Goal: Entertainment & Leisure: Consume media (video, audio)

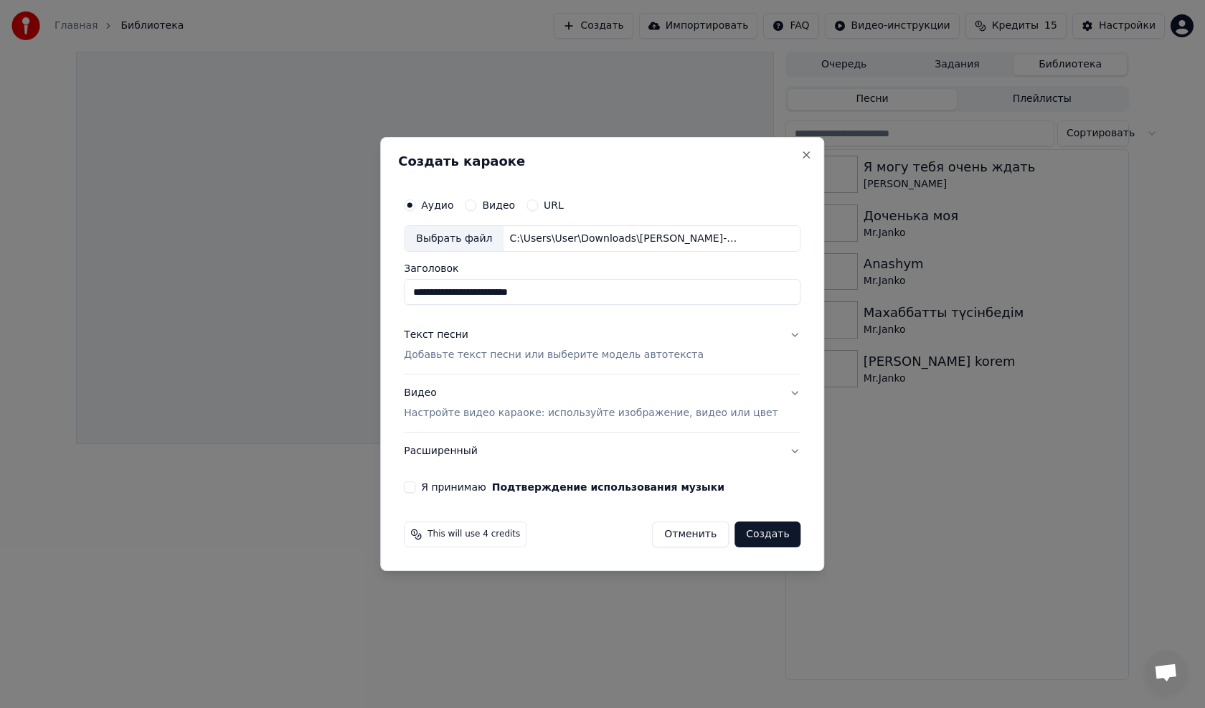
click at [439, 393] on div "Видео Настройте видео караоке: используйте изображение, видео или цвет" at bounding box center [591, 403] width 374 height 34
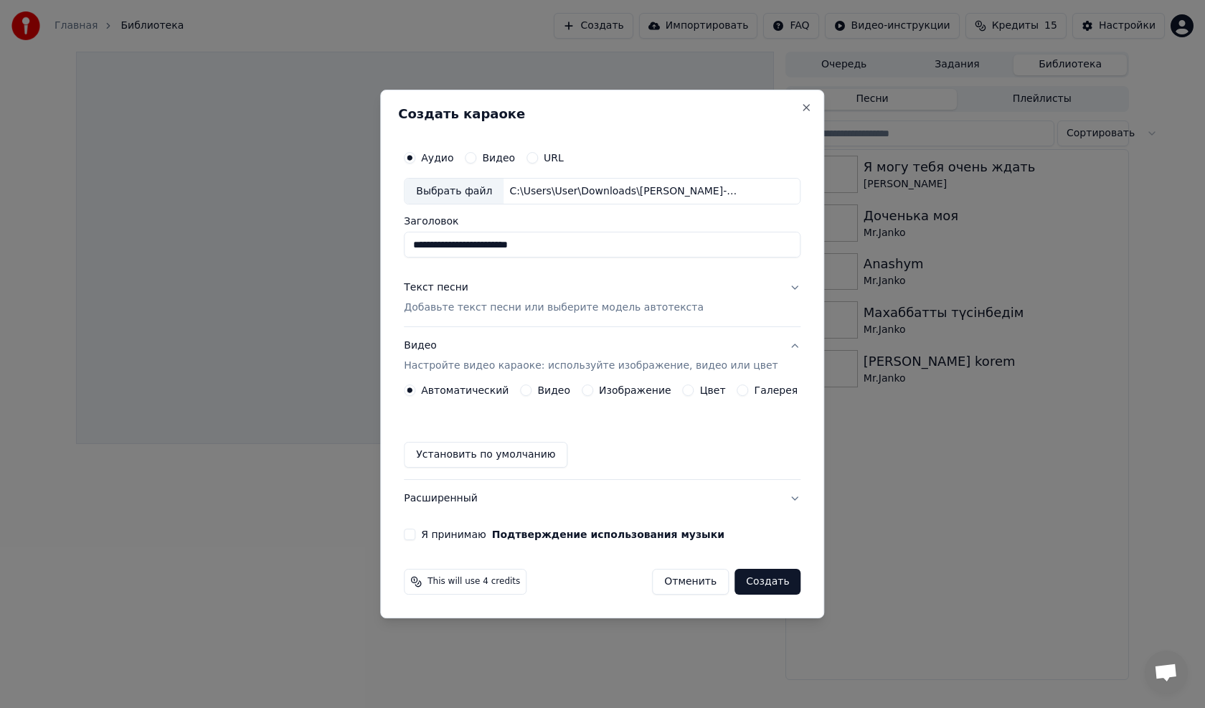
click at [625, 388] on label "Изображение" at bounding box center [635, 390] width 72 height 10
click at [593, 388] on button "Изображение" at bounding box center [587, 389] width 11 height 11
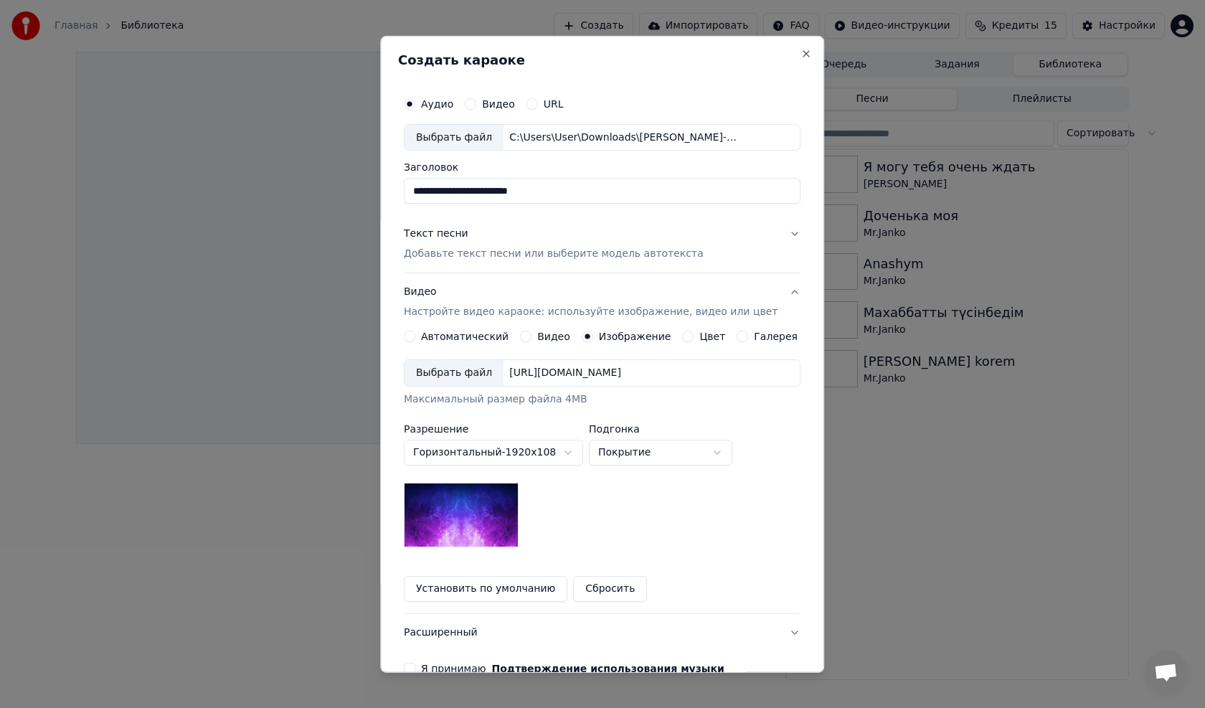
click at [591, 389] on div "Выбрать файл [URL][DOMAIN_NAME] Максимальный размер файла 4MB" at bounding box center [602, 382] width 397 height 47
click at [474, 374] on div "Выбрать файл" at bounding box center [453, 373] width 99 height 26
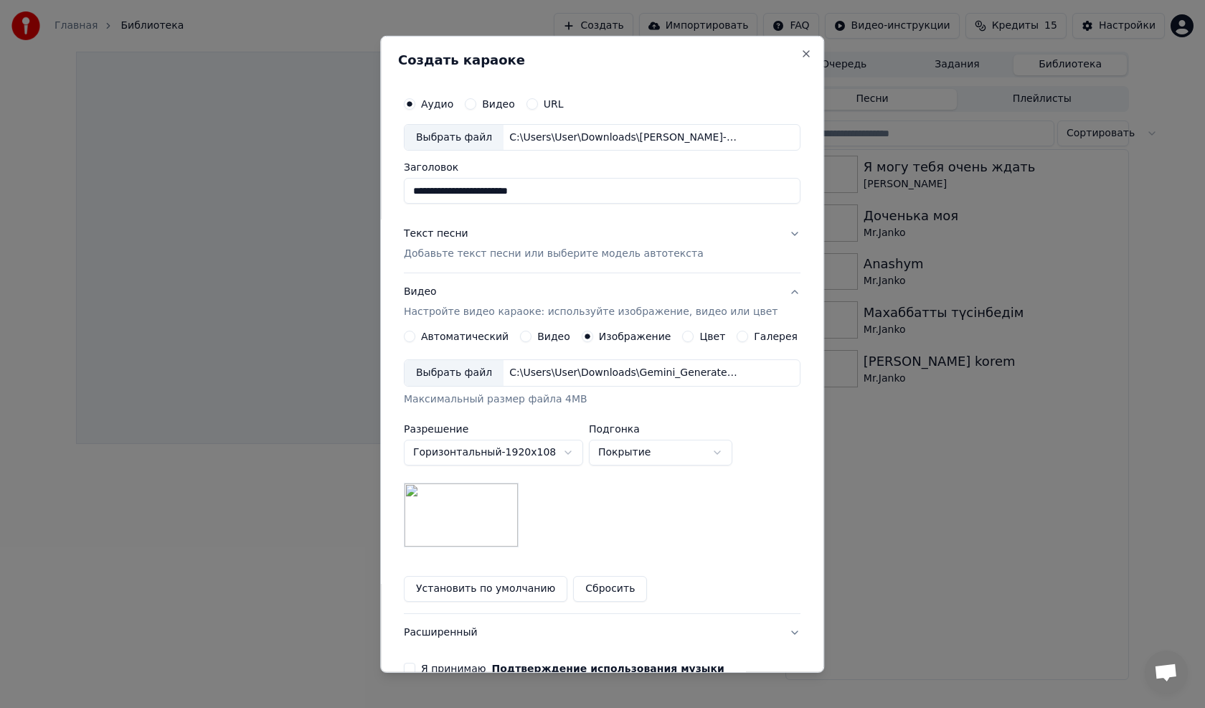
click at [619, 453] on button "Покрытие" at bounding box center [660, 453] width 143 height 26
select select "****"
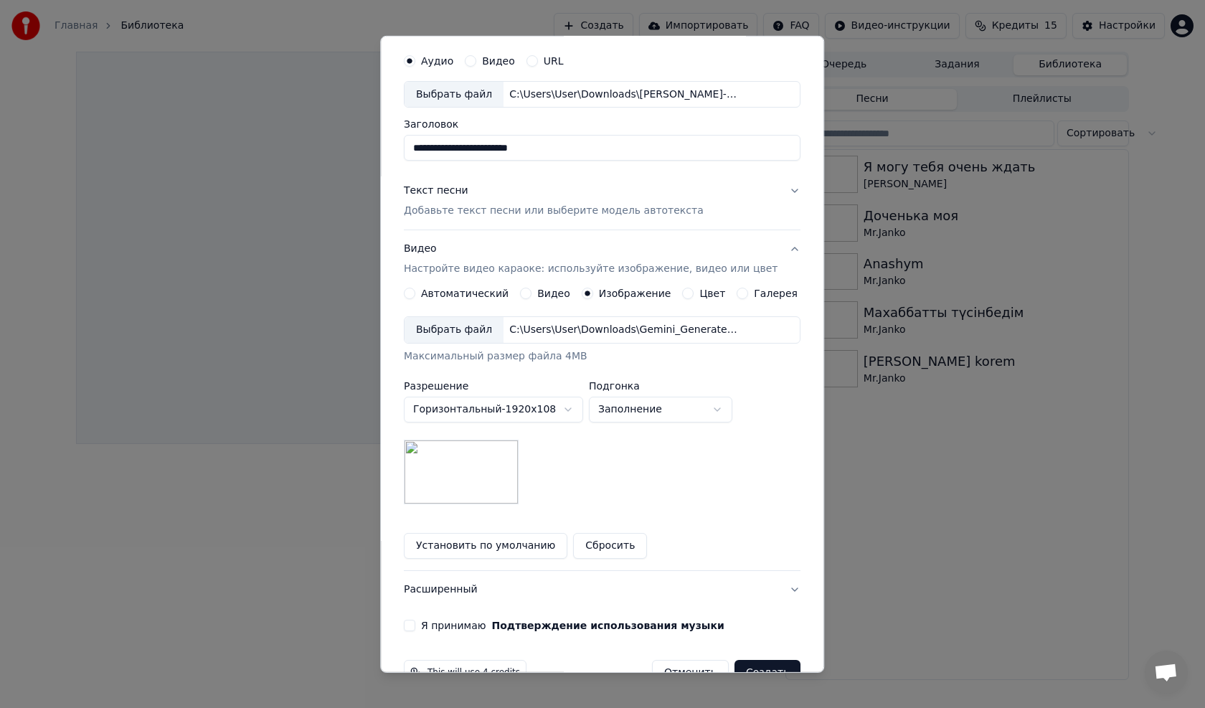
scroll to position [80, 0]
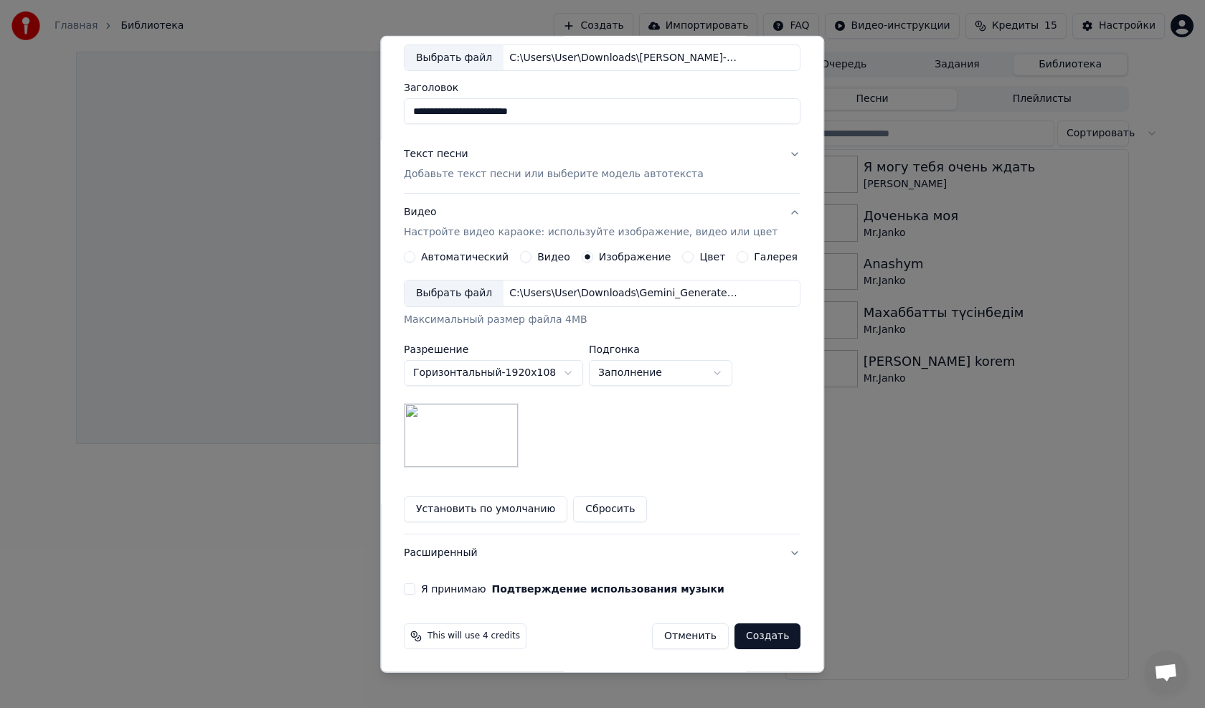
click at [415, 591] on button "Я принимаю Подтверждение использования музыки" at bounding box center [409, 588] width 11 height 11
click at [447, 152] on div "Текст песни" at bounding box center [436, 154] width 65 height 14
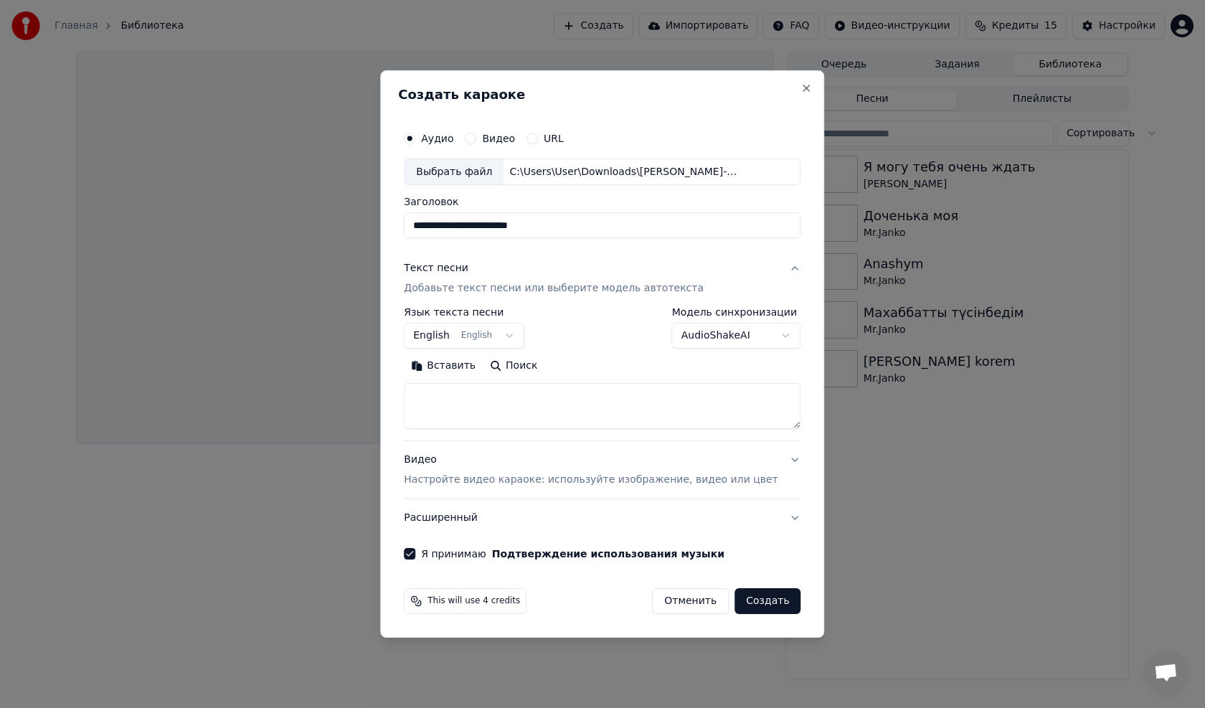
scroll to position [0, 0]
click at [462, 364] on button "Вставить" at bounding box center [443, 366] width 79 height 23
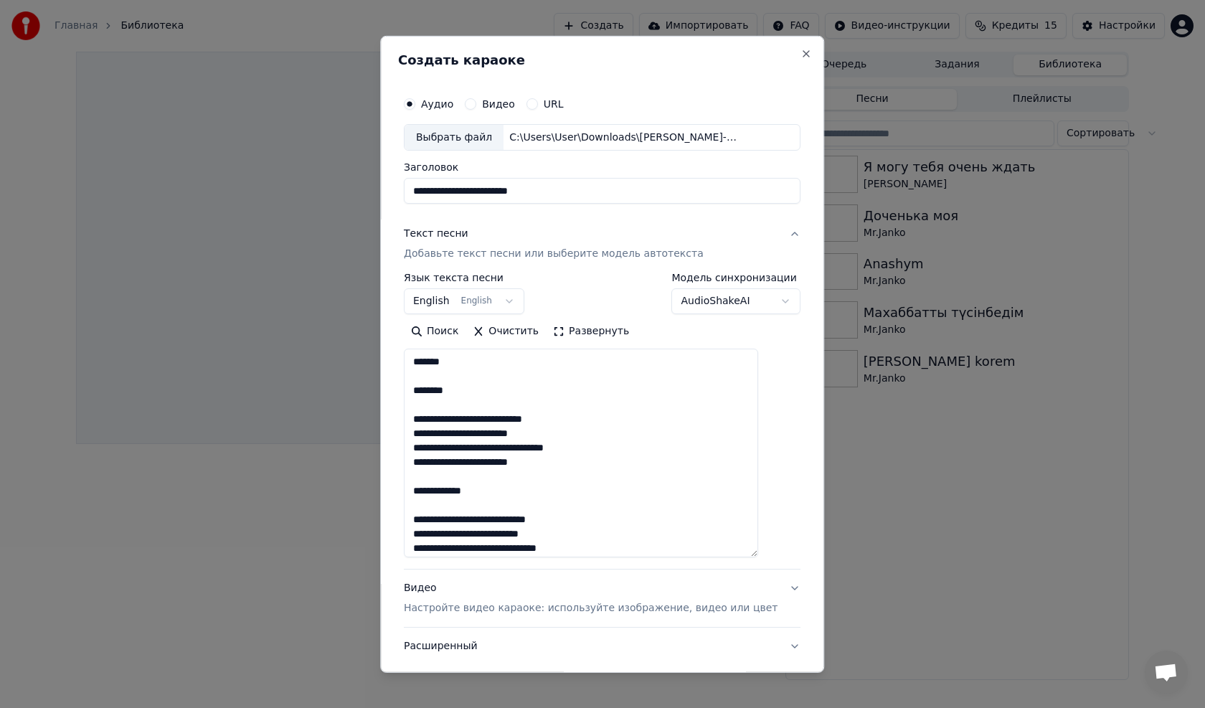
drag, startPoint x: 773, startPoint y: 423, endPoint x: 718, endPoint y: 541, distance: 129.6
click at [758, 555] on textarea at bounding box center [581, 452] width 354 height 209
drag, startPoint x: 428, startPoint y: 362, endPoint x: 481, endPoint y: 399, distance: 64.4
click at [481, 399] on textarea at bounding box center [581, 454] width 354 height 212
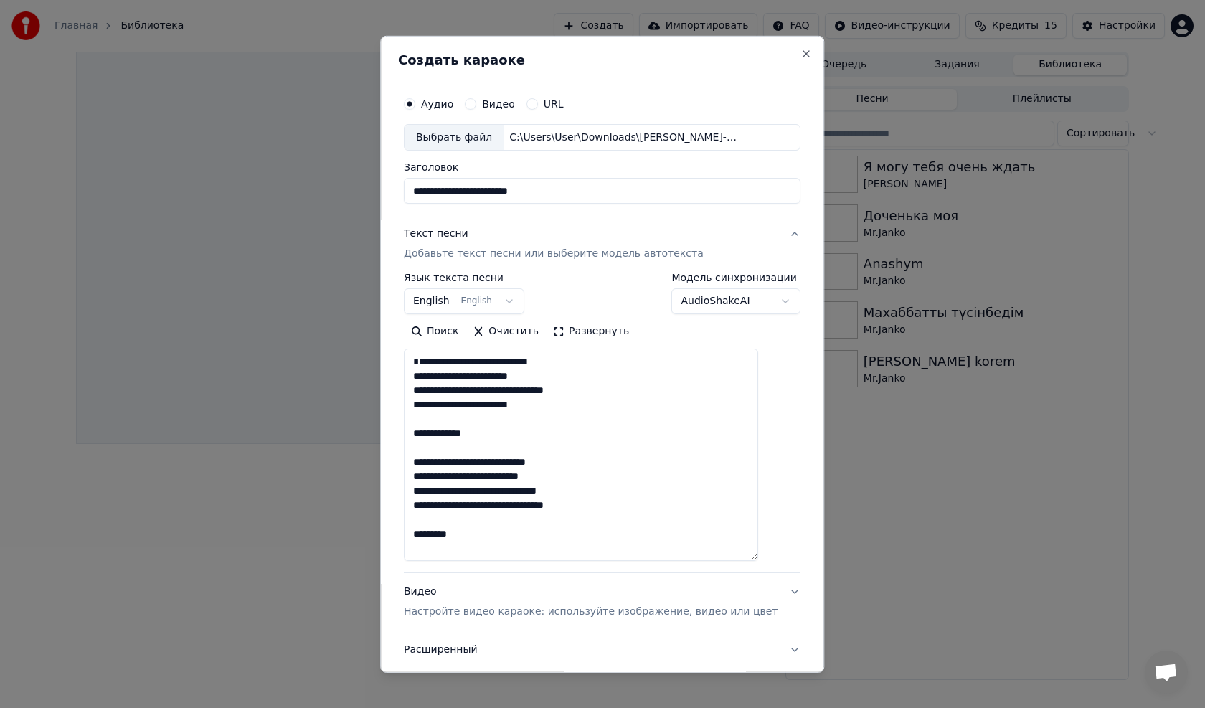
click at [426, 376] on textarea at bounding box center [581, 454] width 354 height 212
drag, startPoint x: 516, startPoint y: 430, endPoint x: 415, endPoint y: 440, distance: 100.9
click at [406, 440] on div "**********" at bounding box center [602, 353] width 444 height 637
click at [427, 364] on textarea at bounding box center [581, 454] width 354 height 212
click at [427, 464] on textarea at bounding box center [581, 454] width 354 height 212
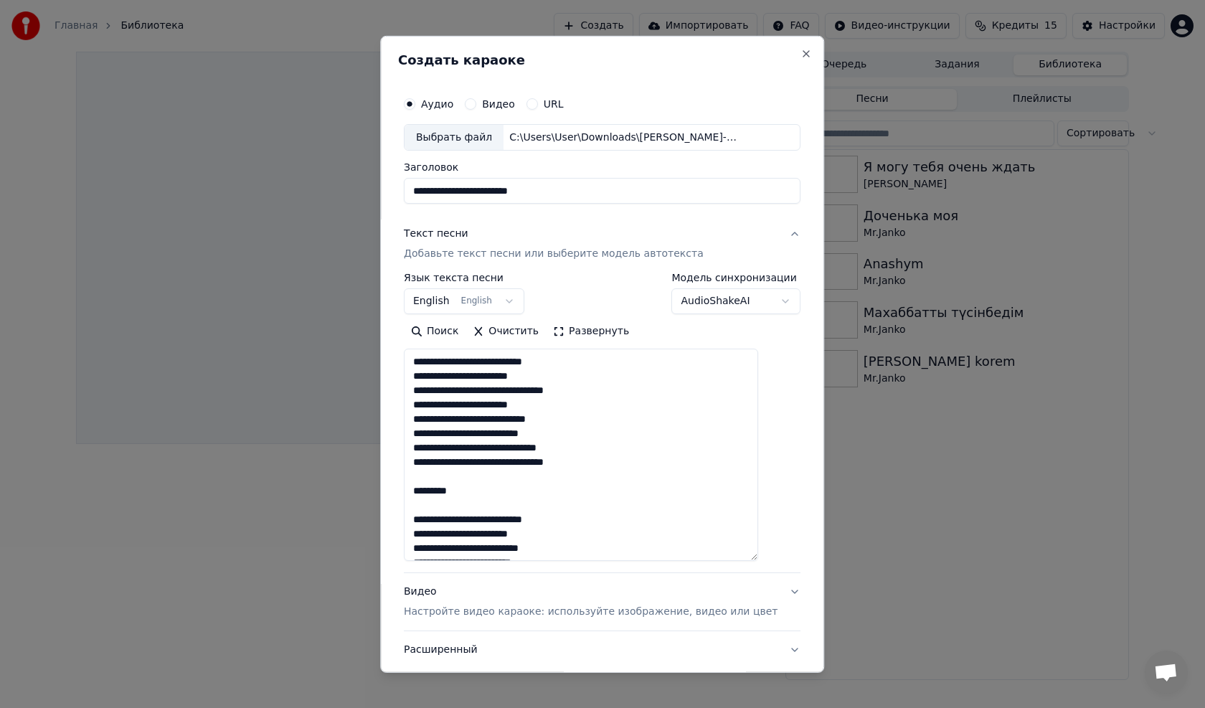
drag, startPoint x: 480, startPoint y: 494, endPoint x: 419, endPoint y: 496, distance: 61.7
click at [419, 496] on textarea at bounding box center [581, 454] width 354 height 212
click at [426, 517] on textarea at bounding box center [581, 454] width 354 height 212
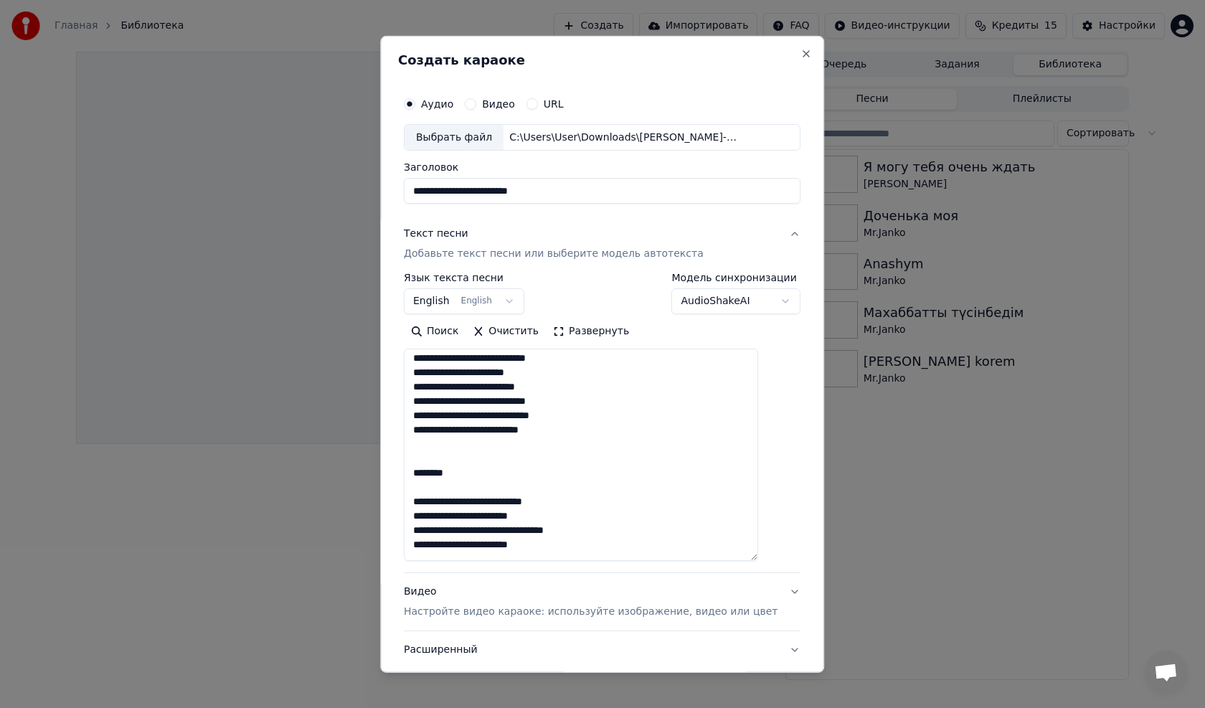
scroll to position [215, 0]
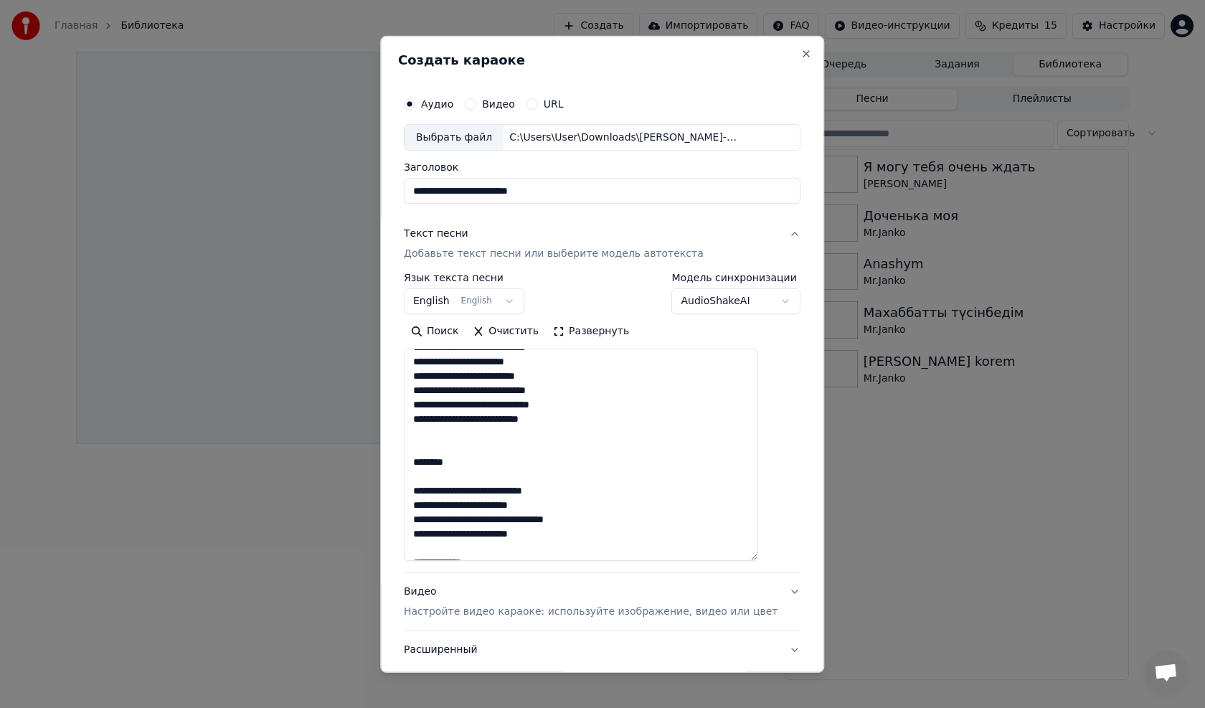
drag, startPoint x: 485, startPoint y: 466, endPoint x: 427, endPoint y: 465, distance: 58.8
click at [427, 465] on textarea at bounding box center [581, 454] width 354 height 212
click at [429, 495] on textarea at bounding box center [581, 454] width 354 height 212
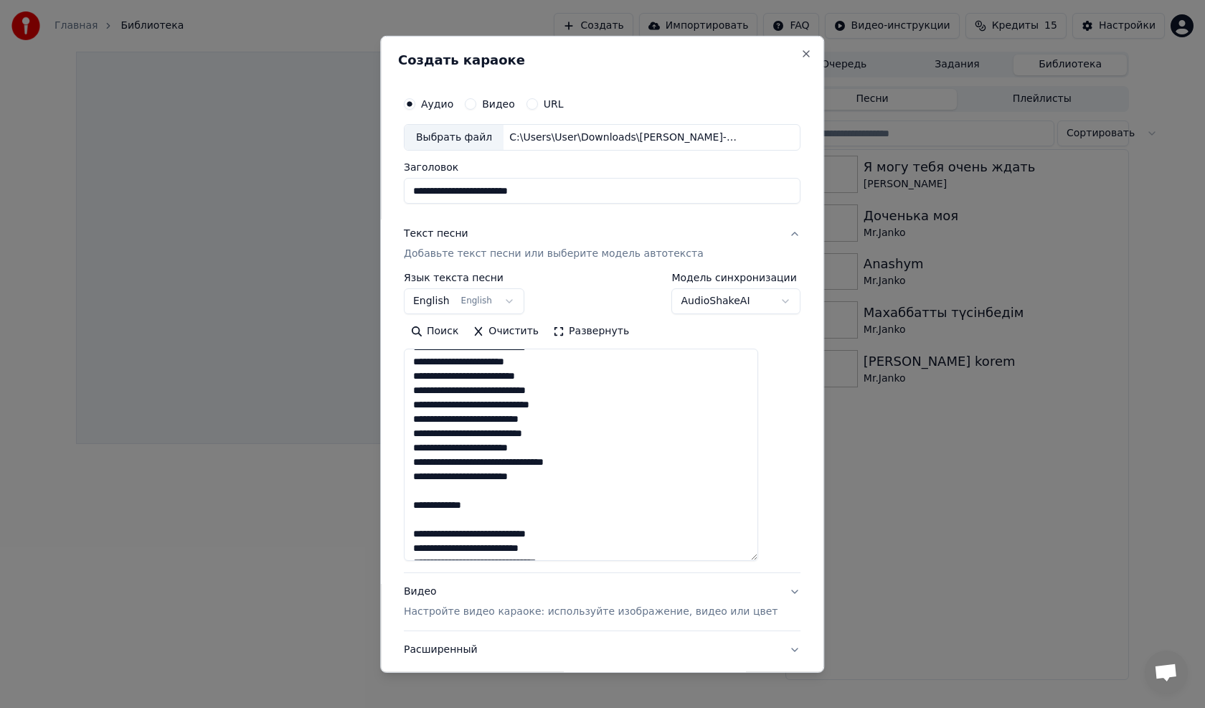
drag, startPoint x: 500, startPoint y: 504, endPoint x: 424, endPoint y: 504, distance: 76.0
click at [424, 504] on textarea at bounding box center [581, 454] width 354 height 212
click at [430, 535] on textarea at bounding box center [581, 454] width 354 height 212
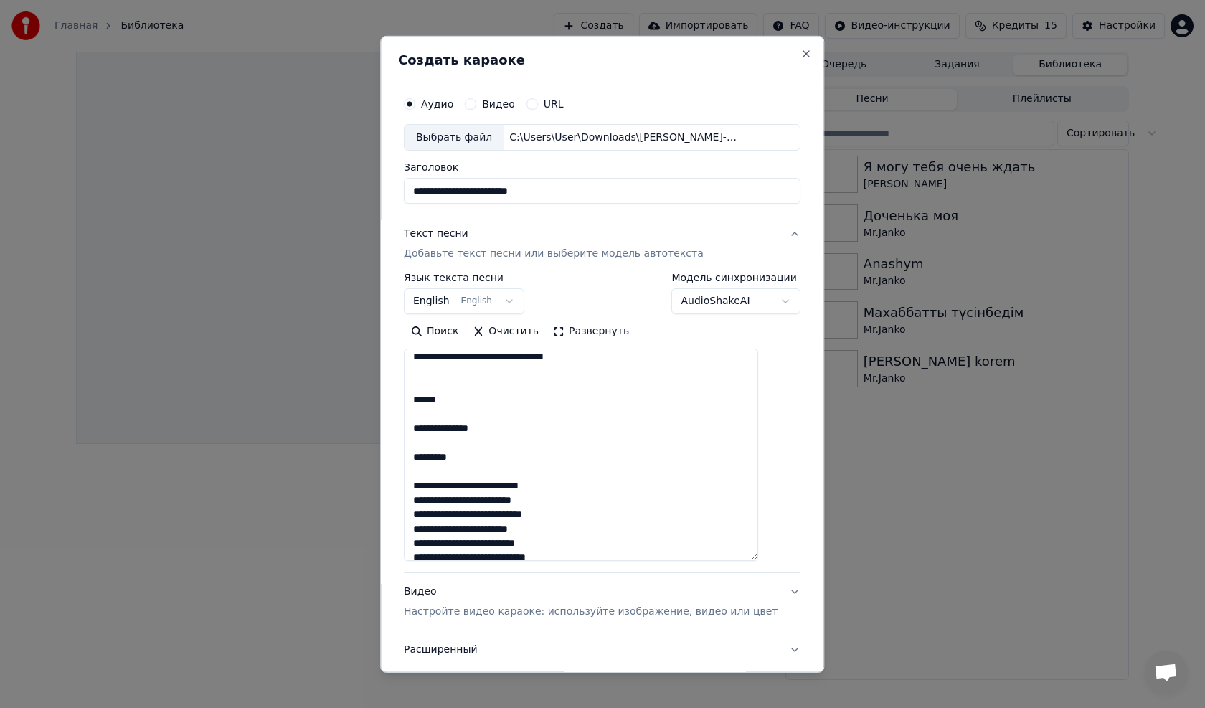
scroll to position [448, 0]
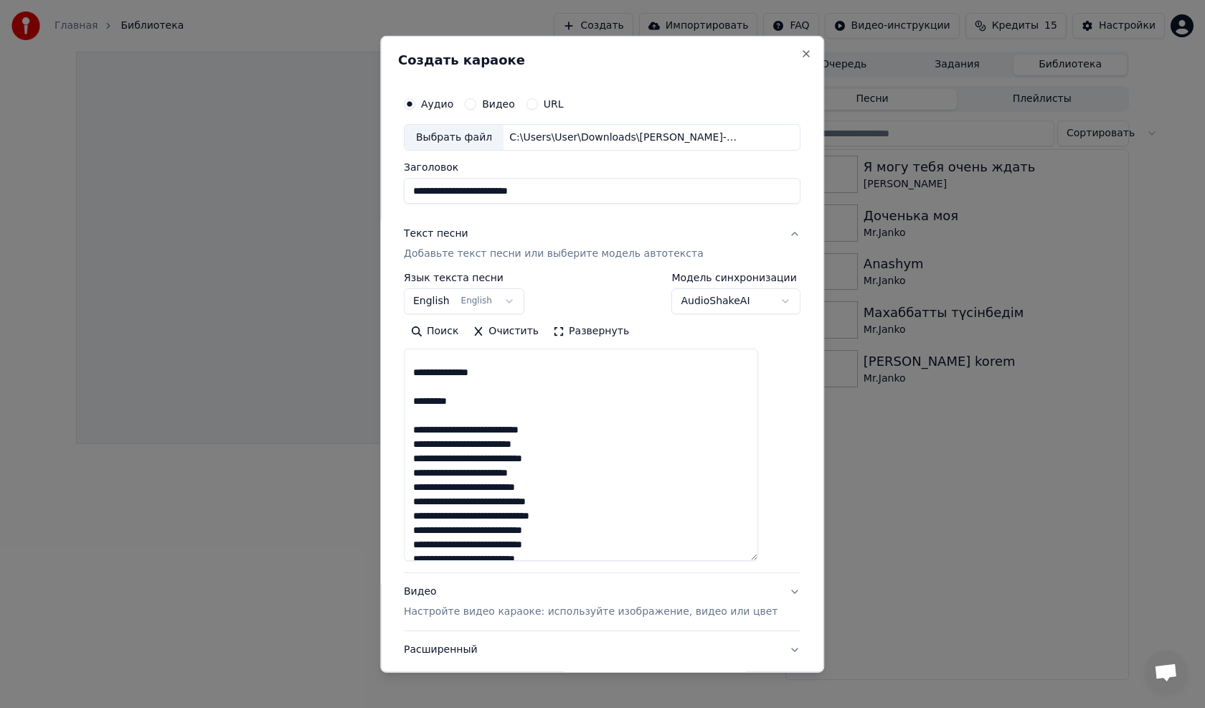
drag, startPoint x: 424, startPoint y: 504, endPoint x: 561, endPoint y: 403, distance: 169.7
click at [561, 403] on textarea at bounding box center [581, 454] width 354 height 212
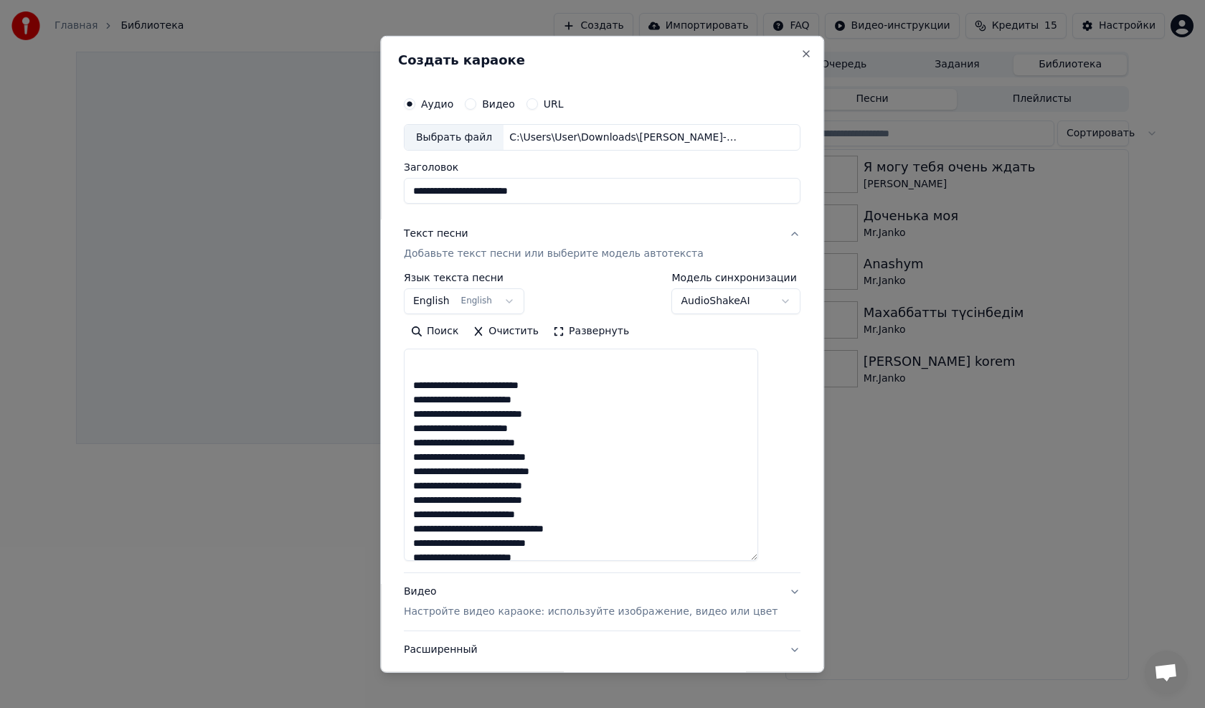
click at [427, 385] on textarea at bounding box center [581, 454] width 354 height 212
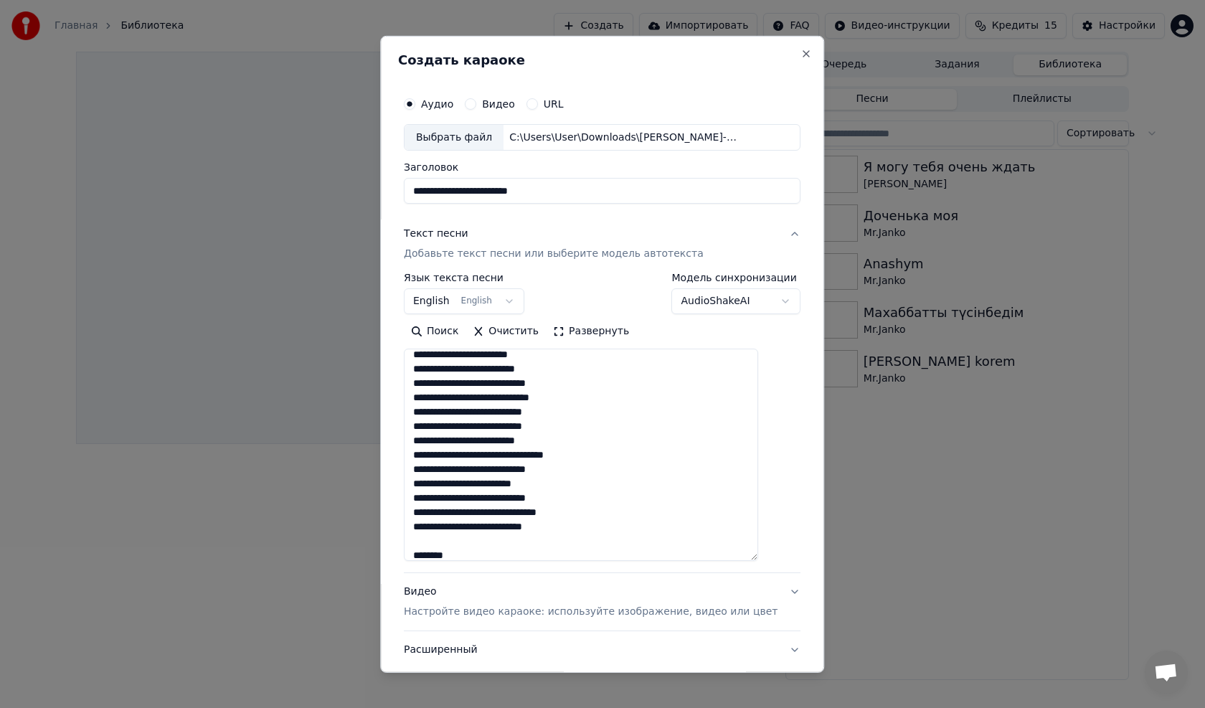
scroll to position [507, 0]
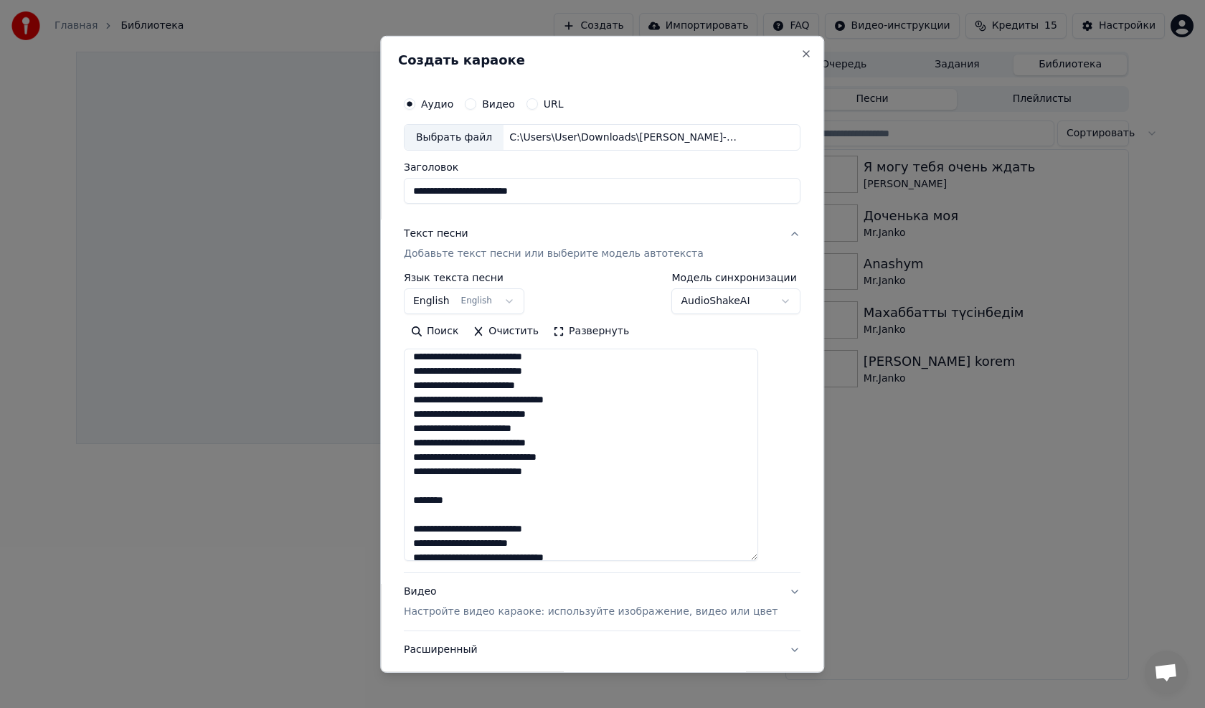
click at [482, 501] on textarea at bounding box center [581, 454] width 354 height 212
click at [428, 528] on textarea at bounding box center [581, 454] width 354 height 212
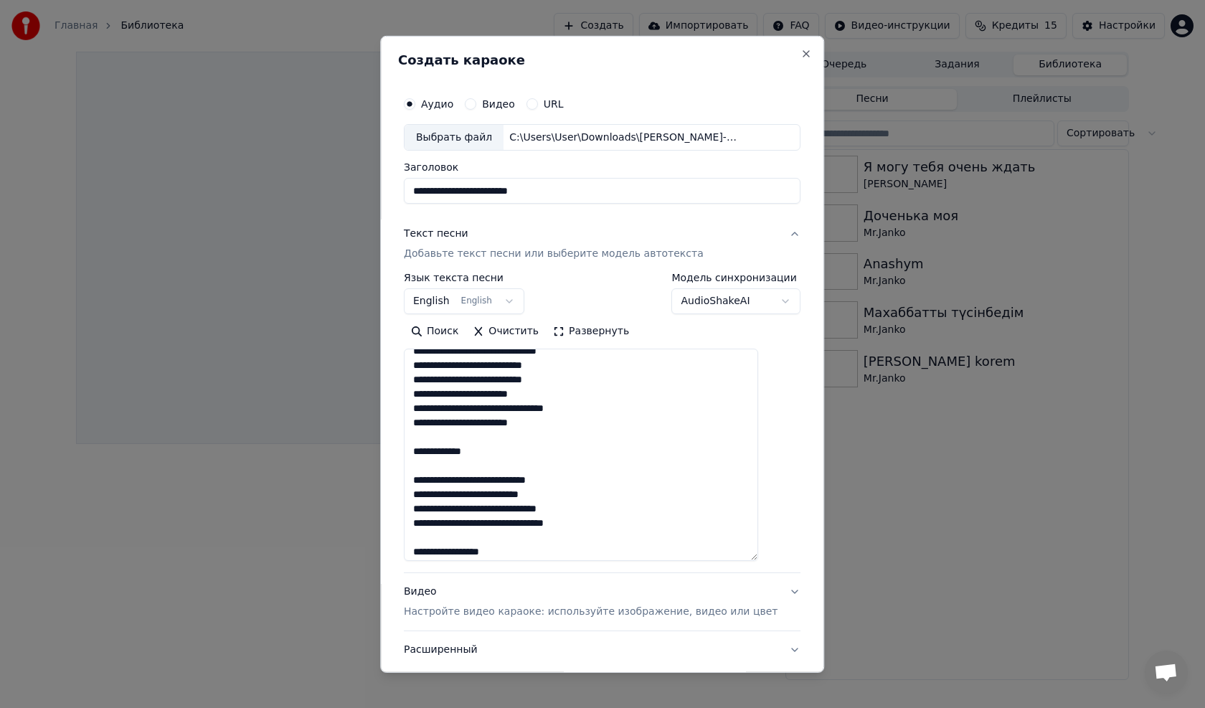
scroll to position [650, 0]
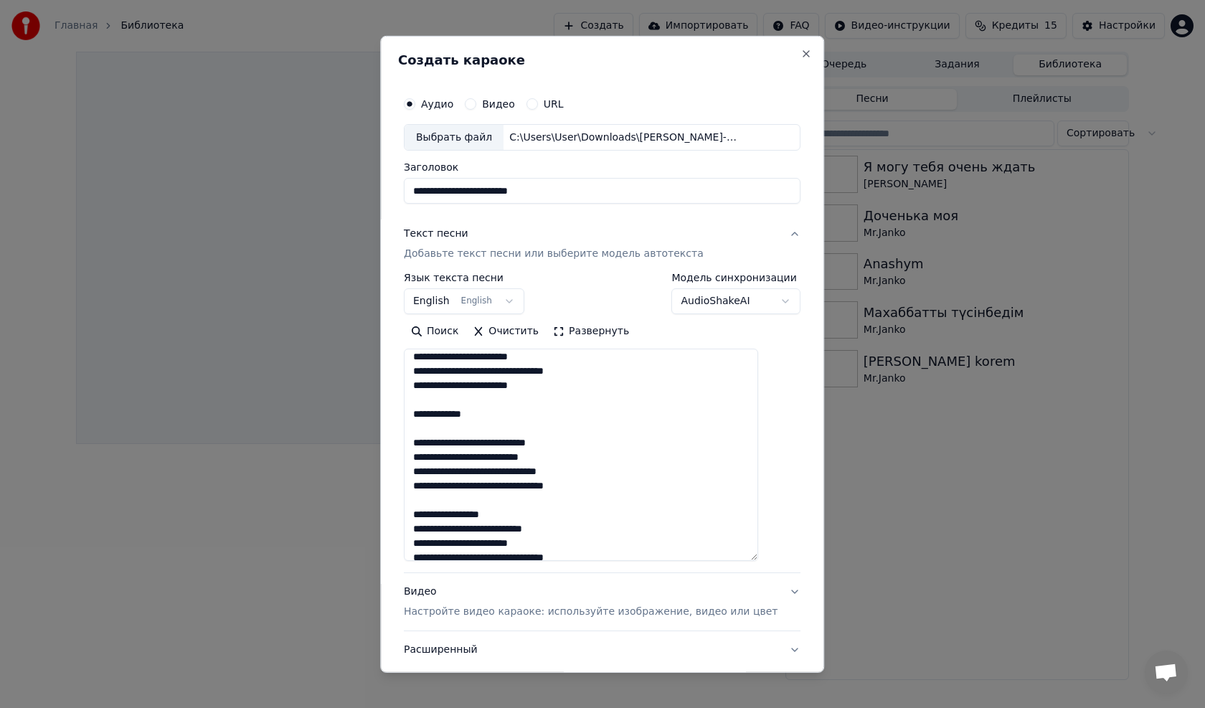
drag, startPoint x: 432, startPoint y: 415, endPoint x: 505, endPoint y: 420, distance: 73.3
click at [505, 420] on textarea at bounding box center [581, 454] width 354 height 212
click at [426, 444] on textarea at bounding box center [581, 454] width 354 height 212
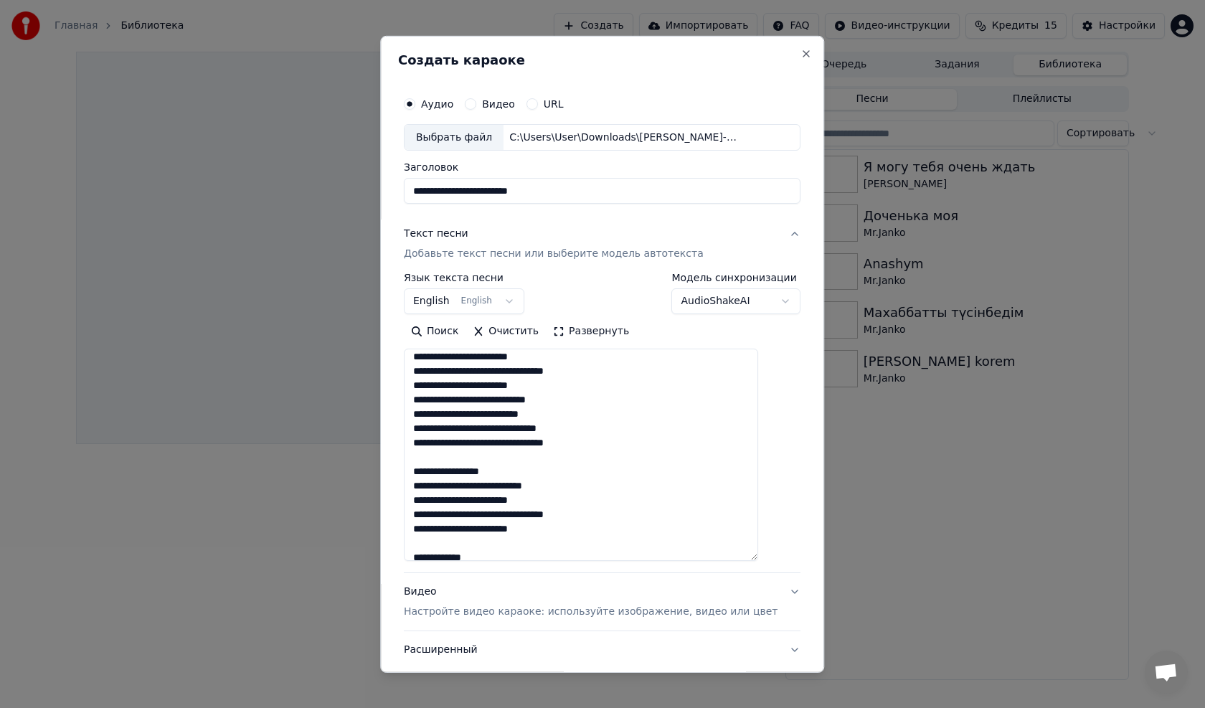
drag, startPoint x: 429, startPoint y: 470, endPoint x: 525, endPoint y: 474, distance: 96.2
click at [525, 474] on textarea at bounding box center [581, 454] width 354 height 212
click at [427, 475] on textarea at bounding box center [581, 454] width 354 height 212
drag, startPoint x: 423, startPoint y: 529, endPoint x: 503, endPoint y: 534, distance: 79.7
click at [503, 534] on textarea at bounding box center [581, 454] width 354 height 212
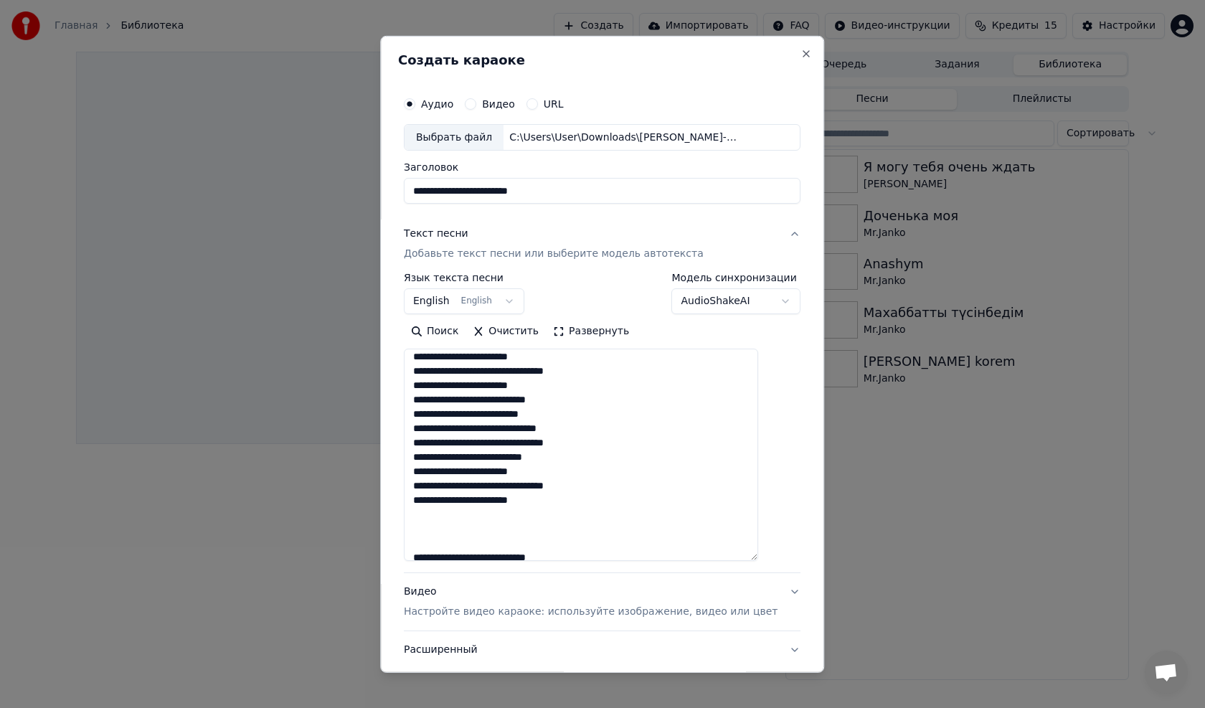
click at [429, 555] on textarea at bounding box center [581, 454] width 354 height 212
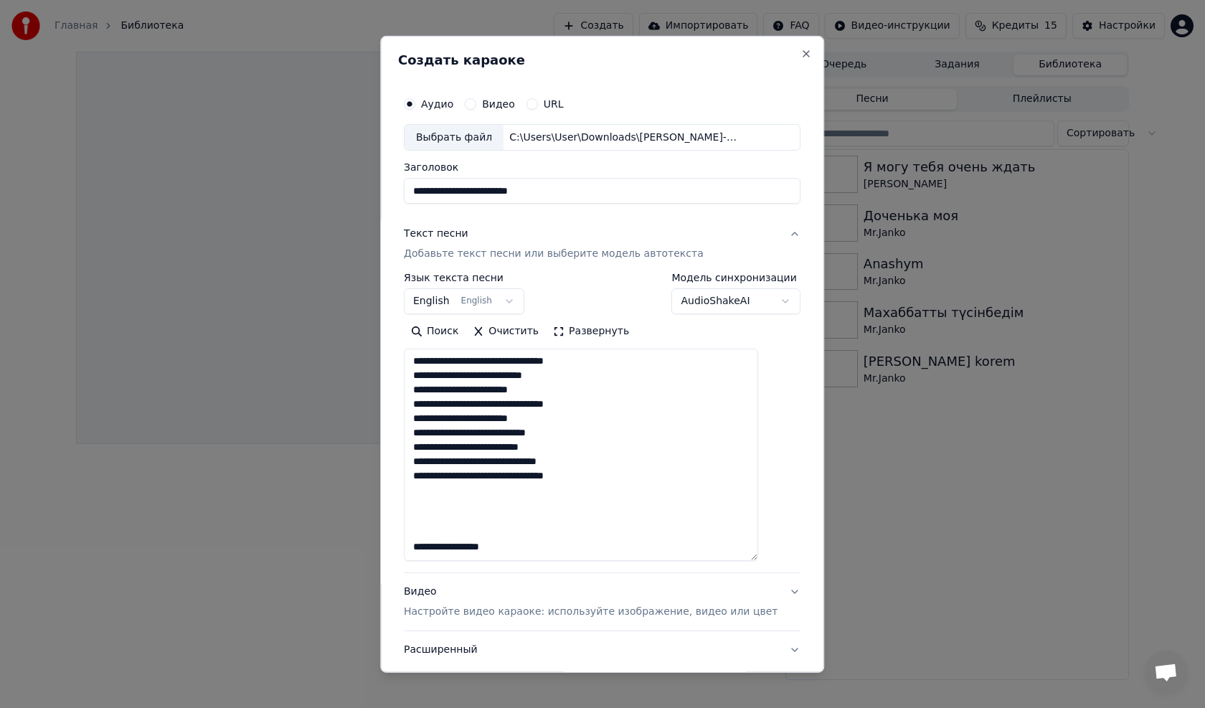
scroll to position [746, 0]
drag, startPoint x: 427, startPoint y: 533, endPoint x: 524, endPoint y: 529, distance: 97.6
click at [524, 529] on textarea at bounding box center [581, 454] width 354 height 212
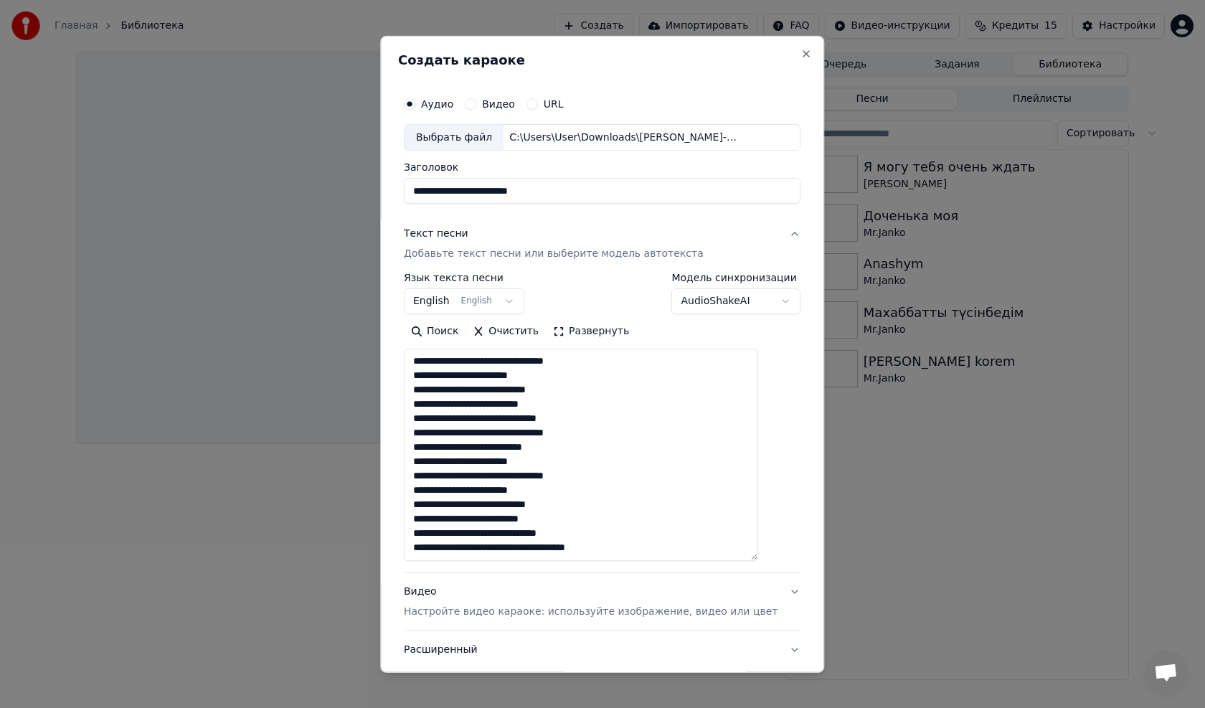
scroll to position [603, 0]
click at [758, 559] on textarea at bounding box center [581, 454] width 354 height 212
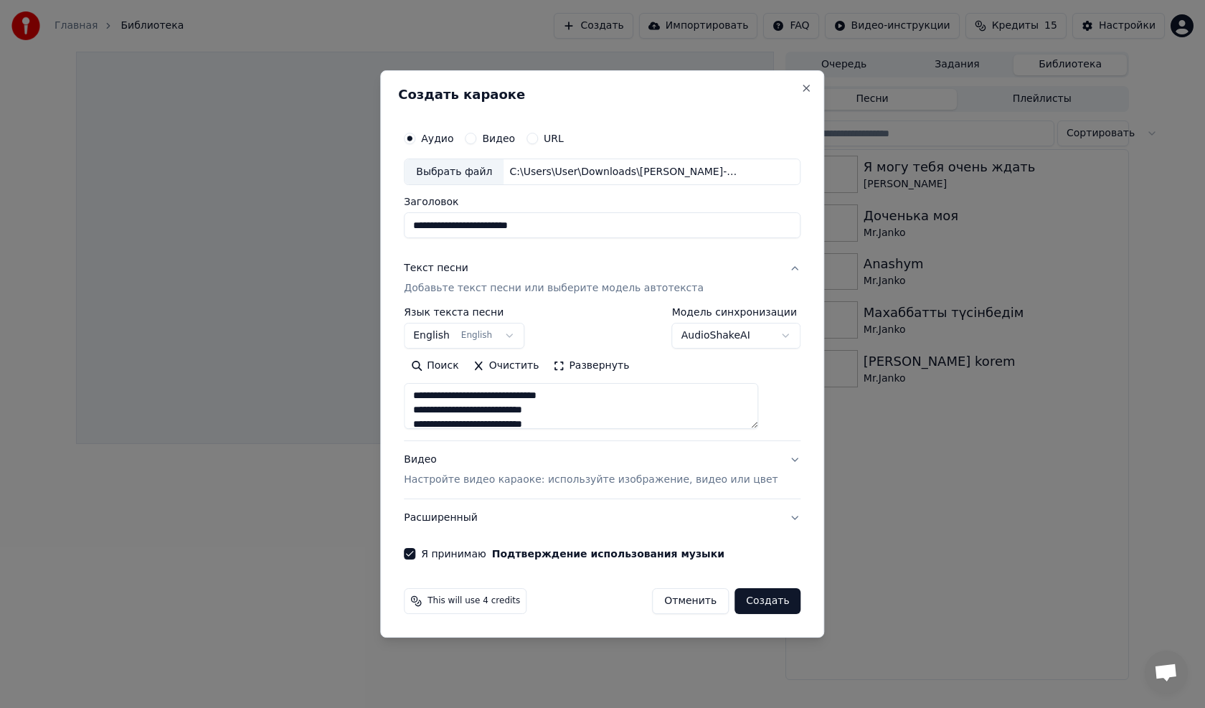
drag, startPoint x: 769, startPoint y: 558, endPoint x: 736, endPoint y: 499, distance: 67.8
click at [801, 425] on div "**********" at bounding box center [602, 354] width 444 height 568
type textarea "**********"
click at [457, 333] on button "English English" at bounding box center [464, 336] width 120 height 26
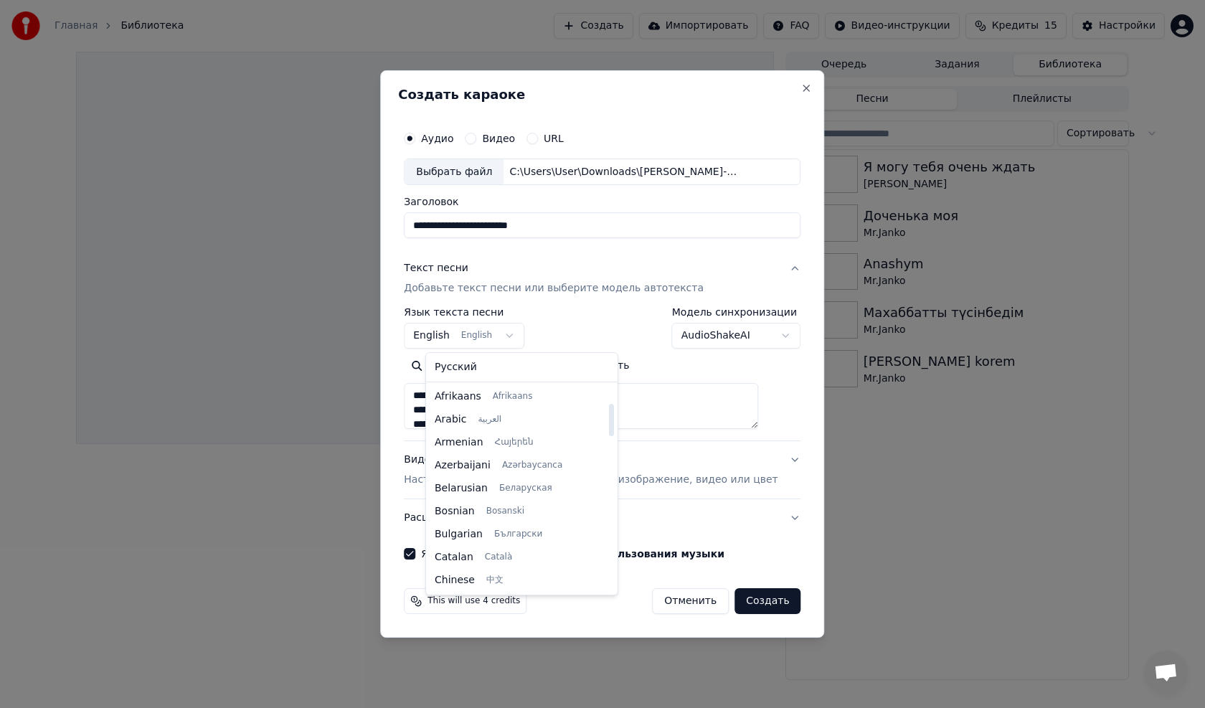
scroll to position [115, 0]
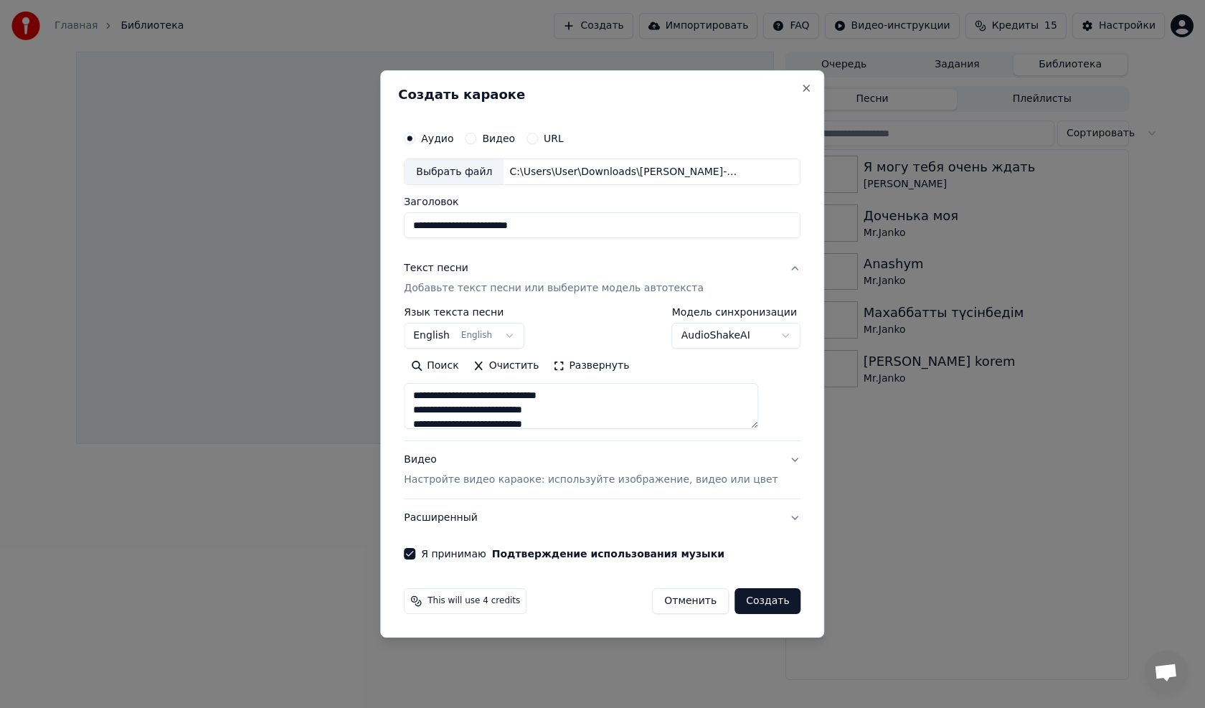
click at [518, 335] on body "**********" at bounding box center [602, 354] width 1205 height 708
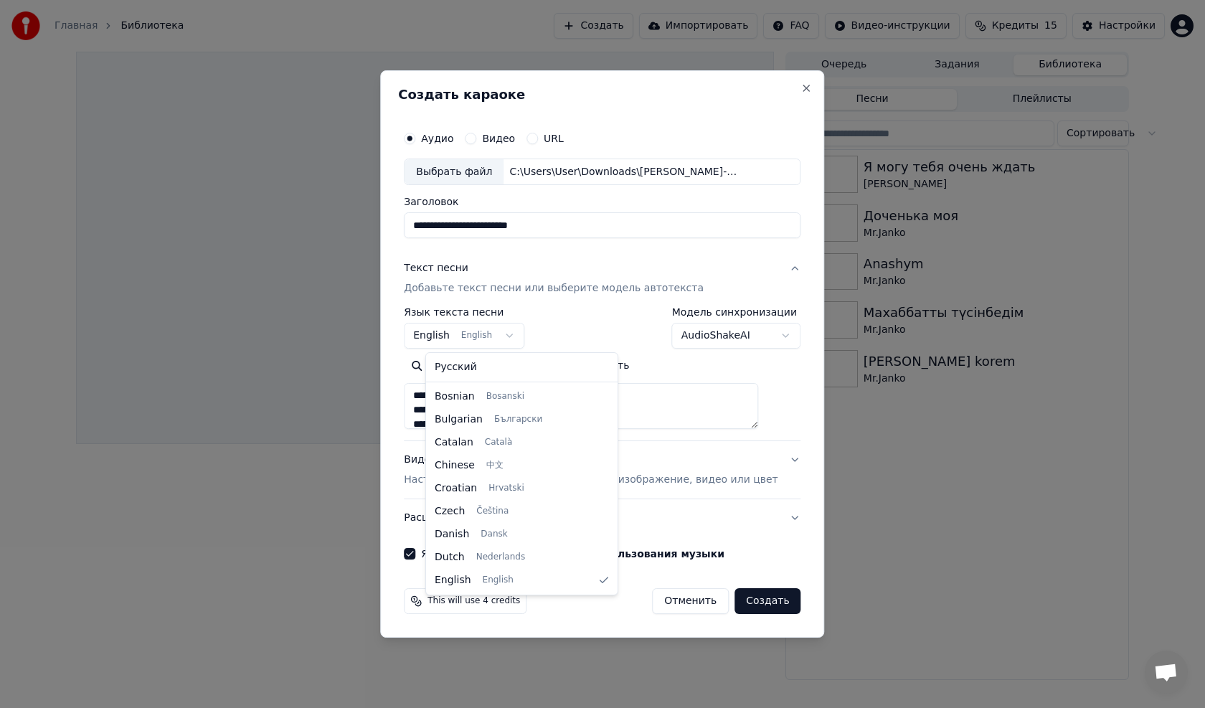
select select "**"
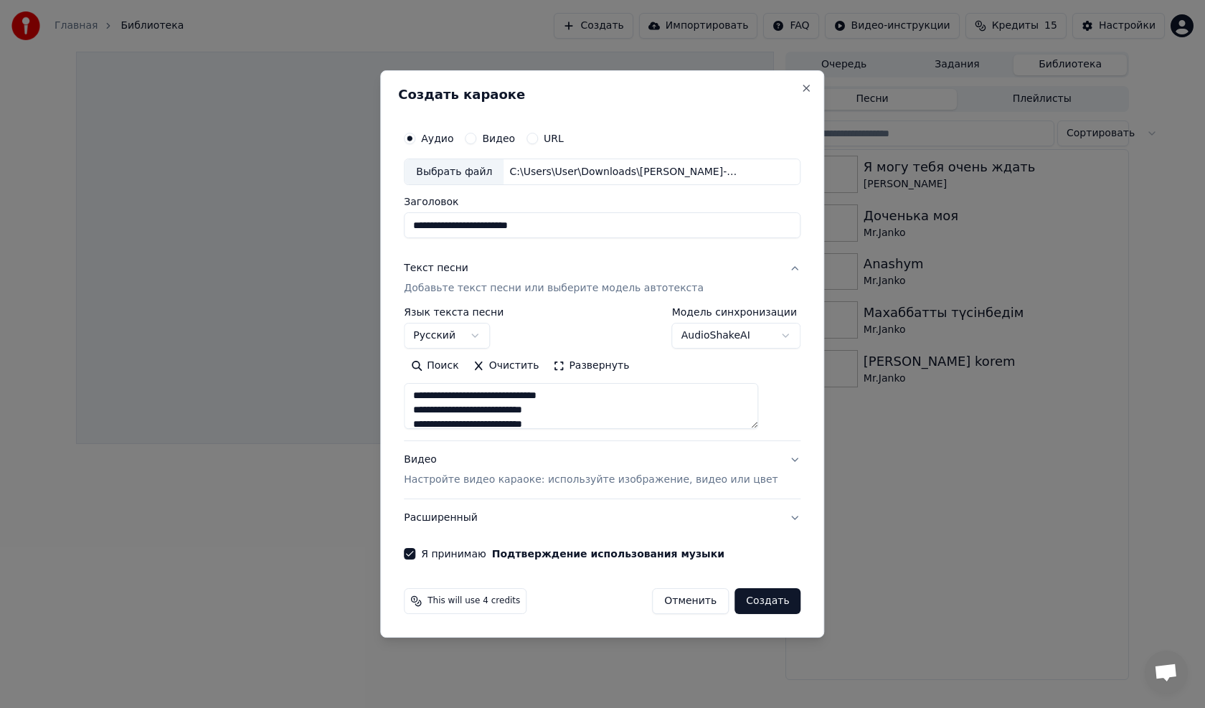
click at [569, 332] on div "**********" at bounding box center [602, 329] width 397 height 42
click at [593, 480] on p "Настройте видео караоке: используйте изображение, видео или цвет" at bounding box center [591, 480] width 374 height 14
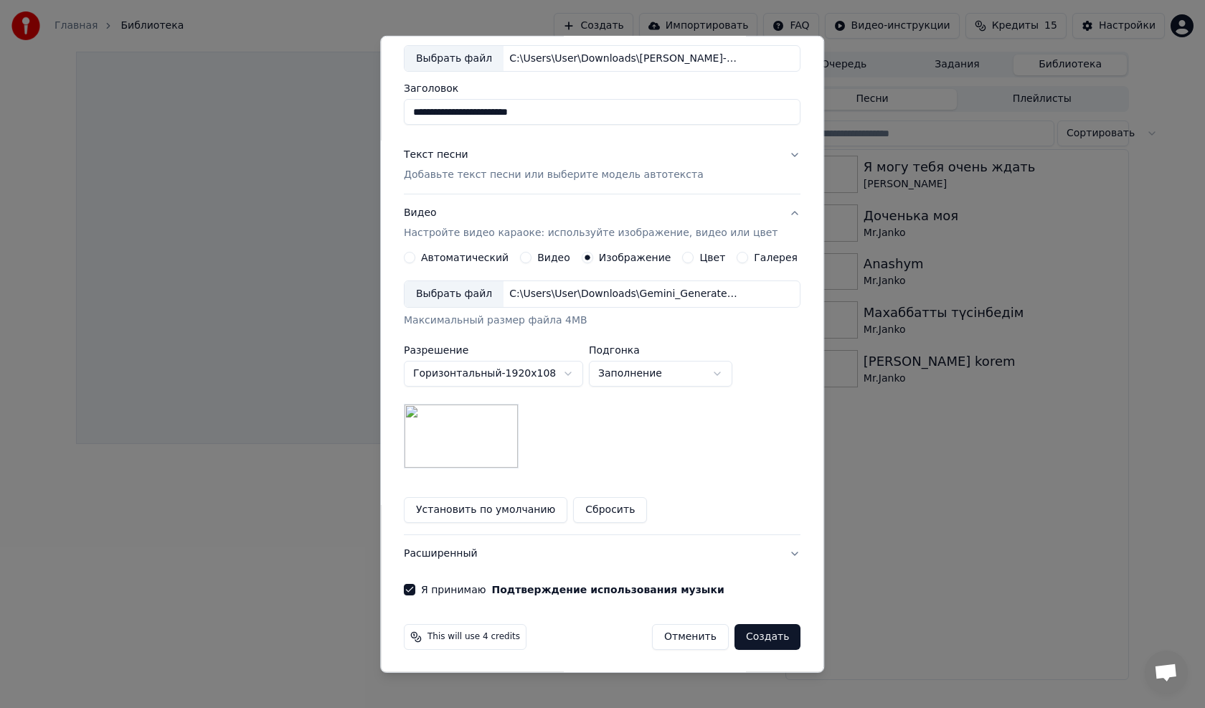
scroll to position [80, 0]
click at [490, 636] on span "This will use 4 credits" at bounding box center [473, 635] width 92 height 11
click at [737, 630] on button "Создать" at bounding box center [767, 636] width 66 height 26
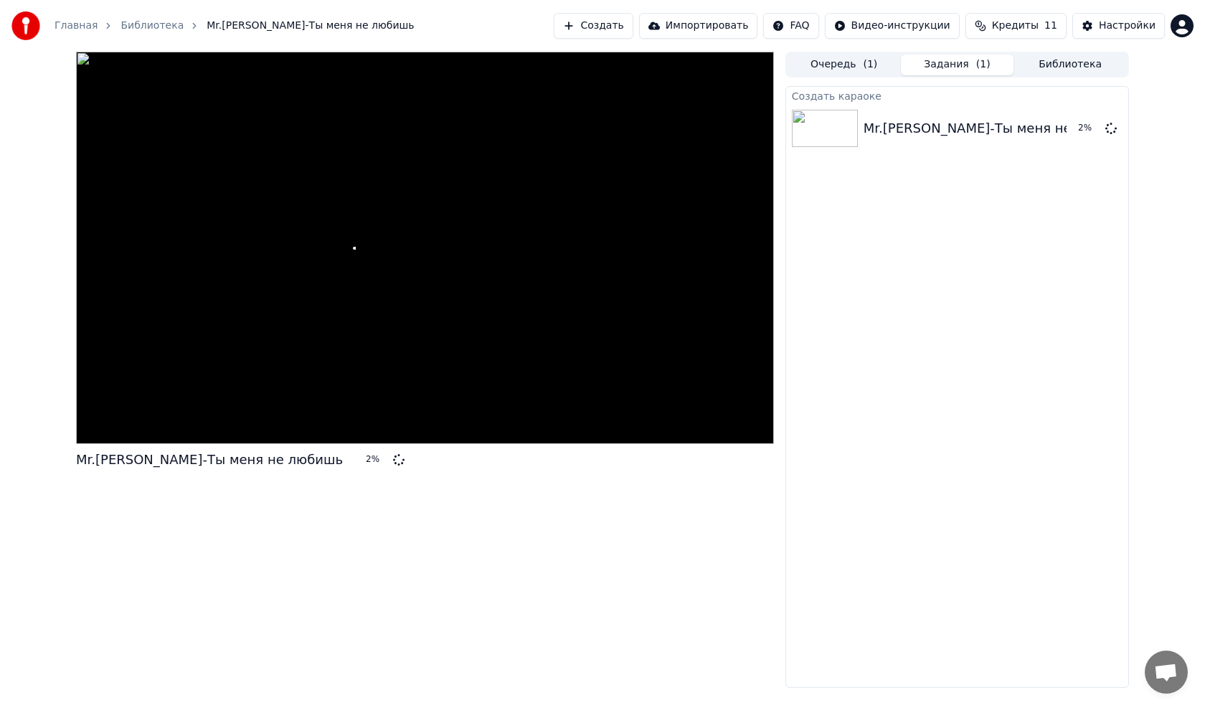
click at [945, 59] on button "Задания ( 1 )" at bounding box center [957, 64] width 113 height 21
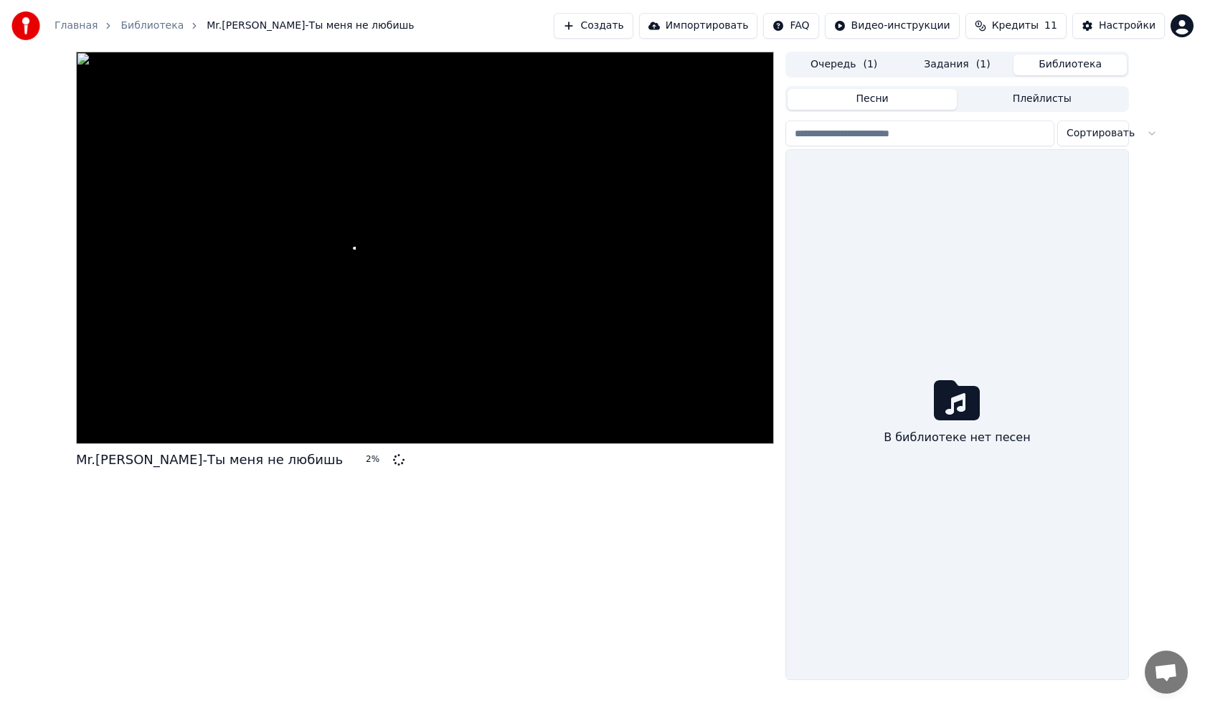
click at [1055, 65] on button "Библиотека" at bounding box center [1069, 64] width 113 height 21
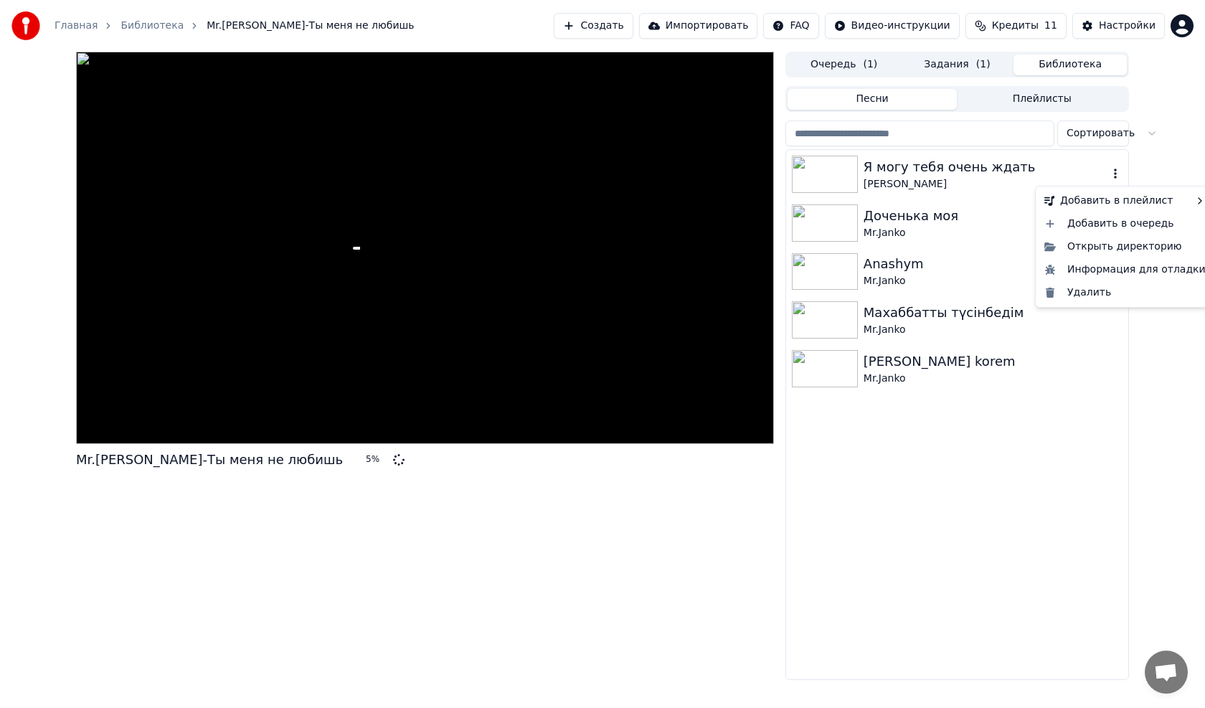
click at [1116, 174] on icon "button" at bounding box center [1115, 173] width 14 height 11
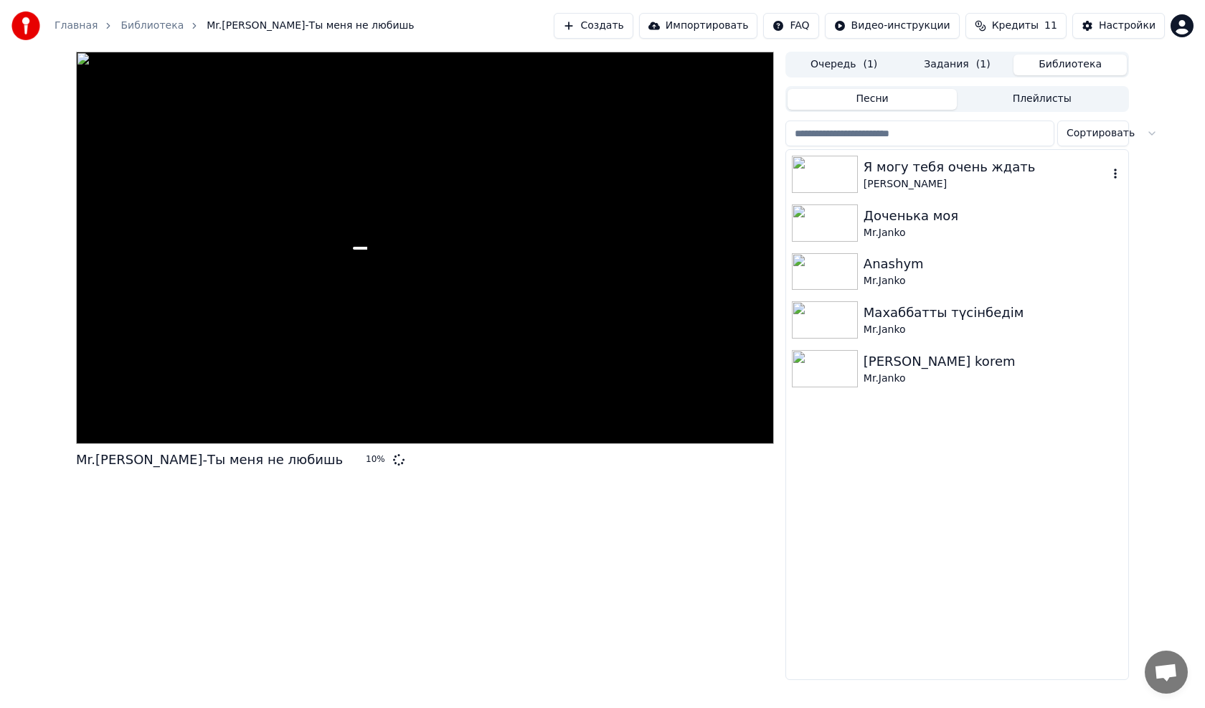
click at [926, 169] on div "Я могу тебя очень ждать" at bounding box center [985, 167] width 245 height 20
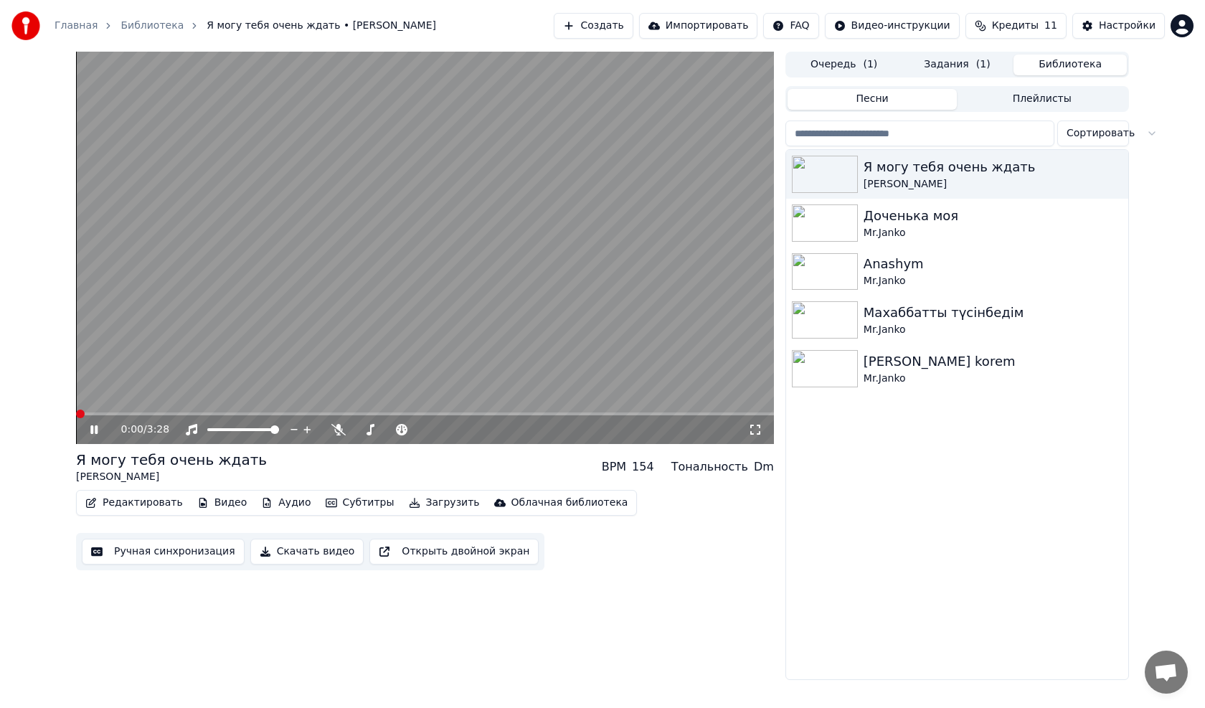
click at [76, 414] on span at bounding box center [80, 413] width 9 height 9
click at [331, 434] on icon at bounding box center [338, 429] width 14 height 11
click at [76, 413] on span at bounding box center [80, 413] width 9 height 9
click at [76, 418] on span at bounding box center [80, 413] width 9 height 9
click at [366, 182] on video at bounding box center [425, 248] width 698 height 392
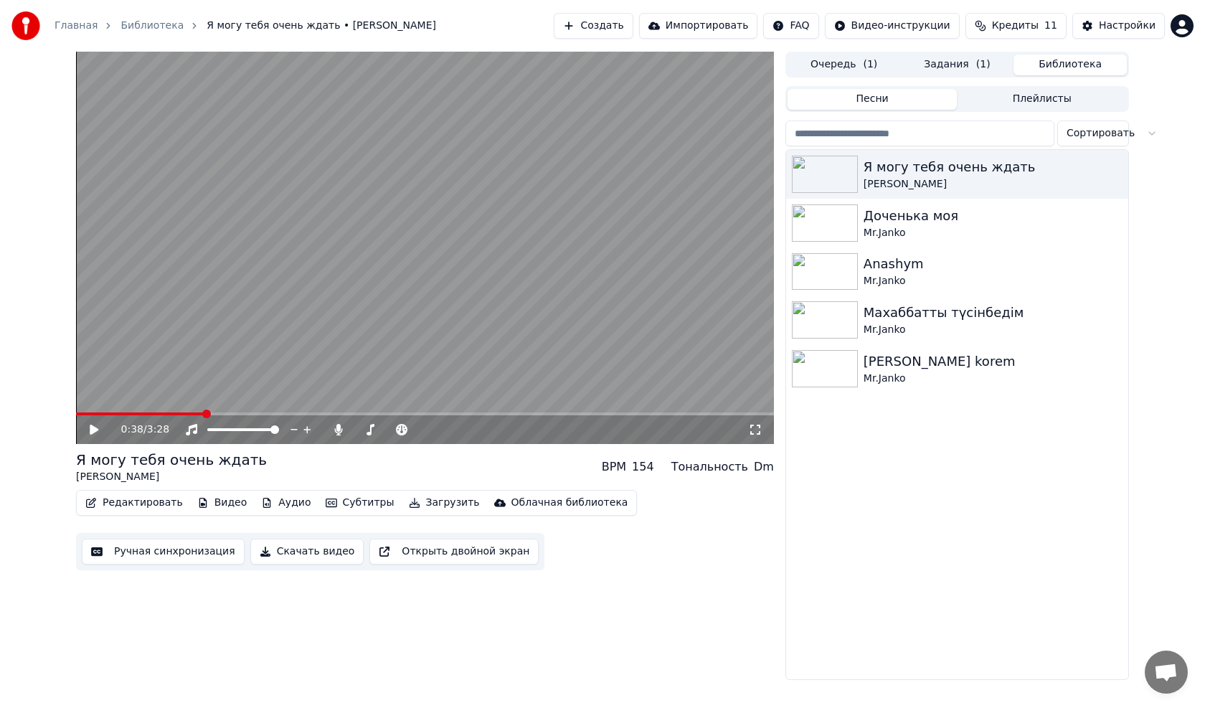
click at [943, 59] on button "Задания ( 1 )" at bounding box center [957, 64] width 113 height 21
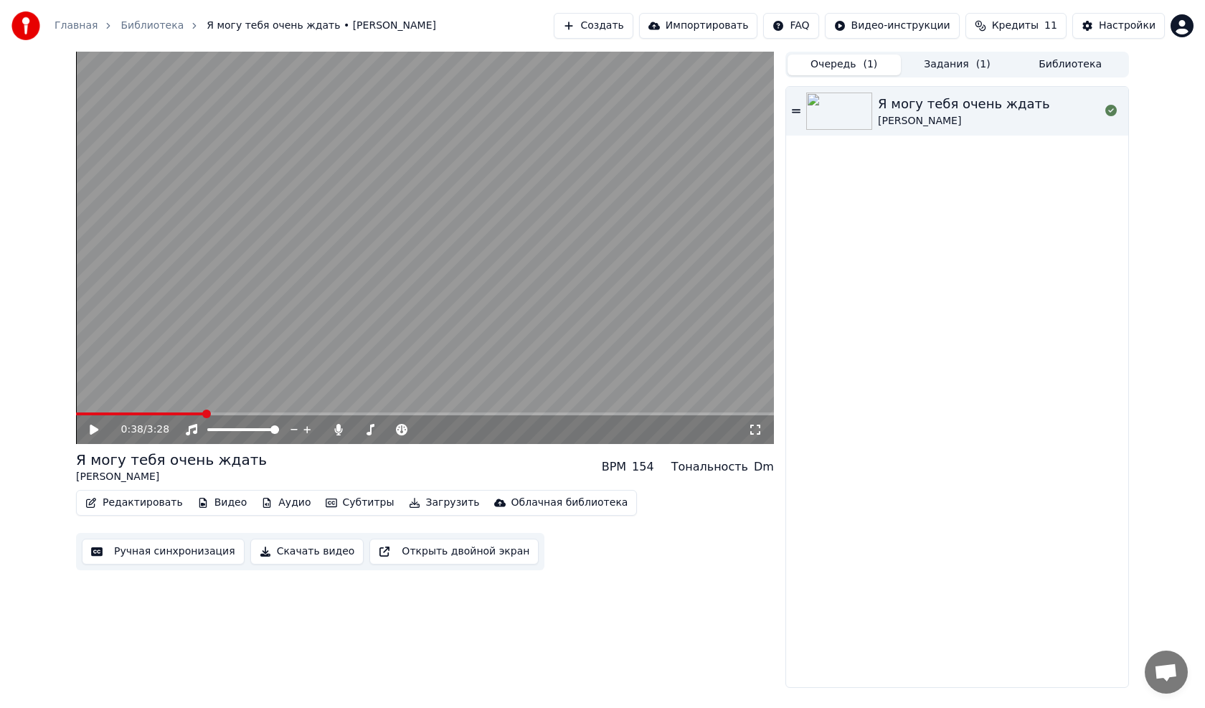
click at [828, 63] on button "Очередь ( 1 )" at bounding box center [843, 64] width 113 height 21
click at [934, 65] on button "Задания ( 1 )" at bounding box center [957, 64] width 113 height 21
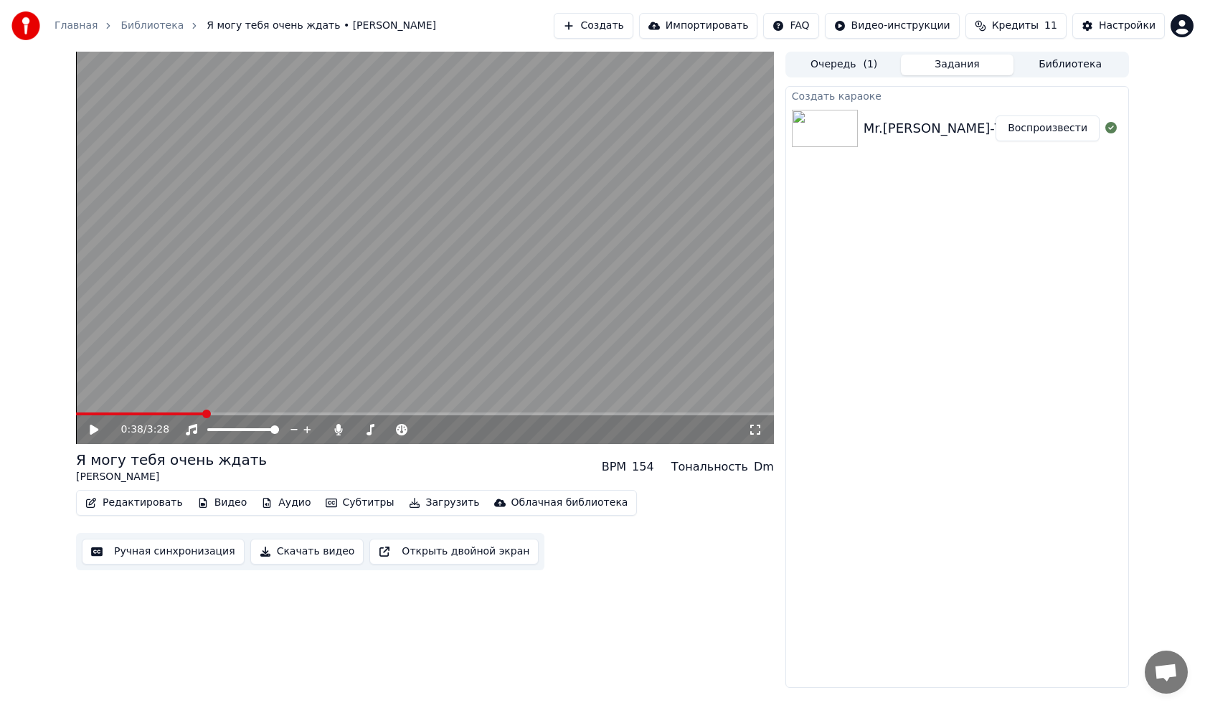
click at [1033, 126] on button "Воспроизвести" at bounding box center [1047, 128] width 104 height 26
click at [76, 417] on span at bounding box center [80, 413] width 9 height 9
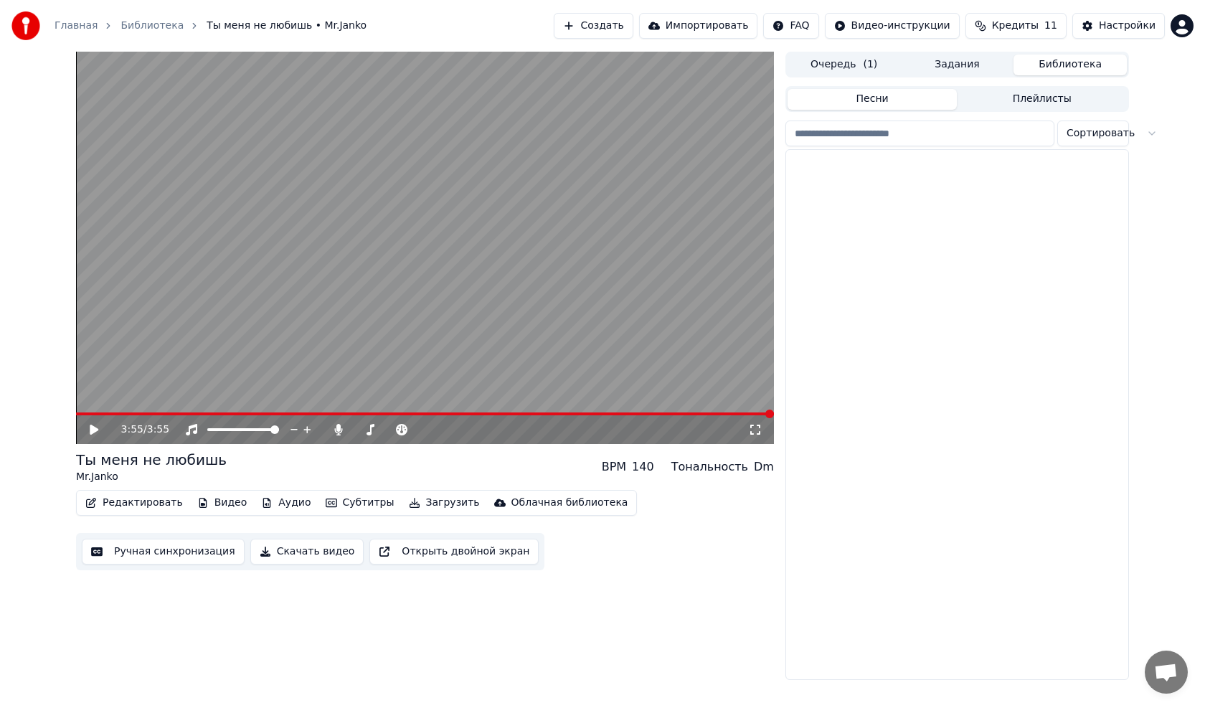
click at [1045, 62] on button "Библиотека" at bounding box center [1069, 64] width 113 height 21
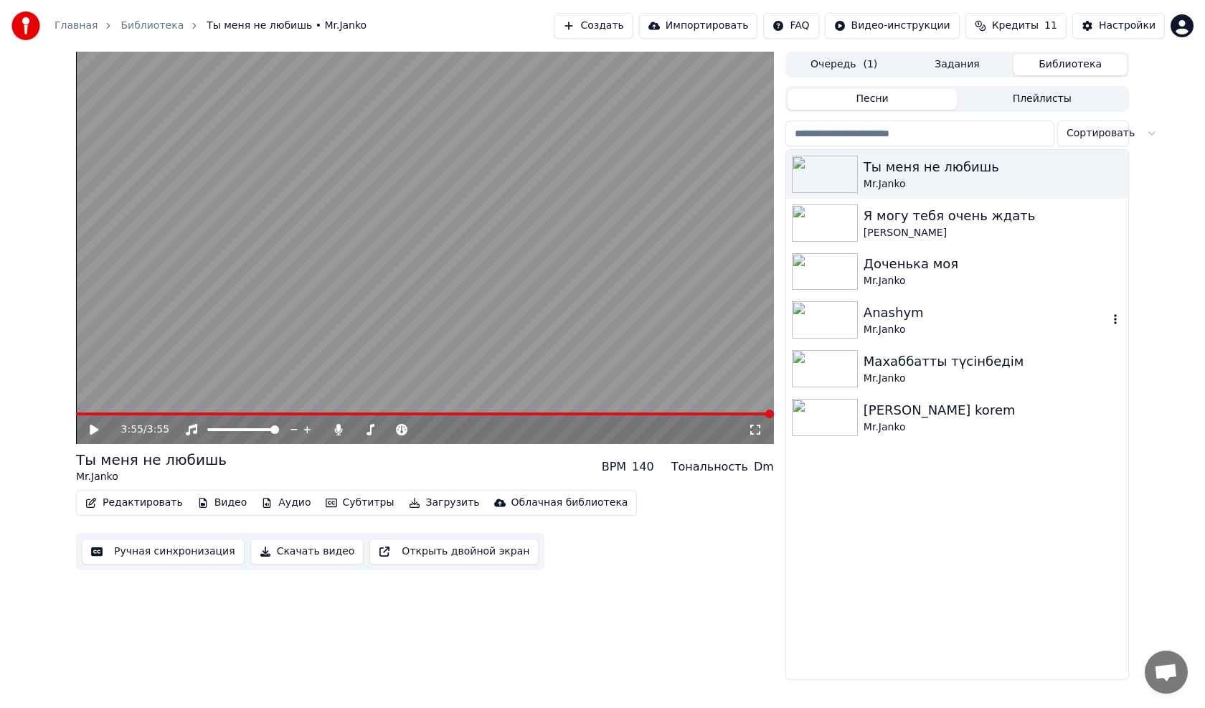
click at [817, 318] on img at bounding box center [825, 319] width 66 height 37
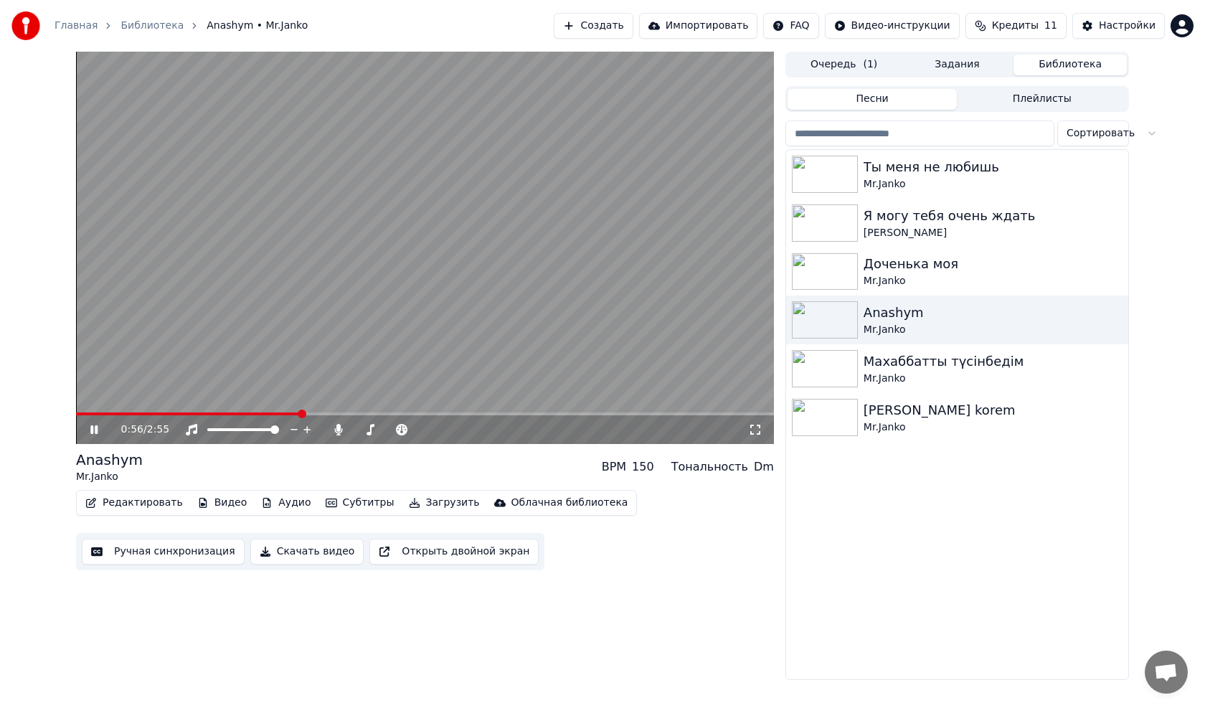
click at [386, 207] on video at bounding box center [425, 248] width 698 height 392
click at [839, 172] on img at bounding box center [825, 174] width 66 height 37
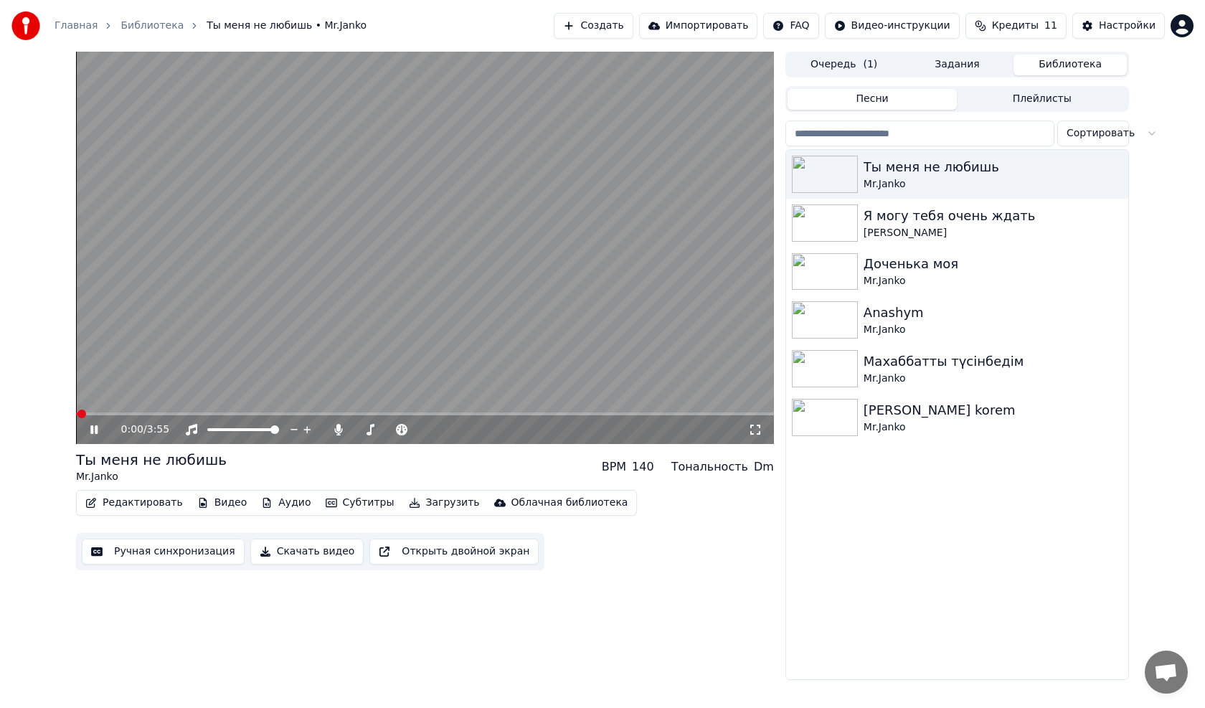
click at [89, 428] on icon at bounding box center [104, 429] width 34 height 11
click at [277, 550] on button "Скачать видео" at bounding box center [307, 551] width 114 height 26
